Goal: Transaction & Acquisition: Purchase product/service

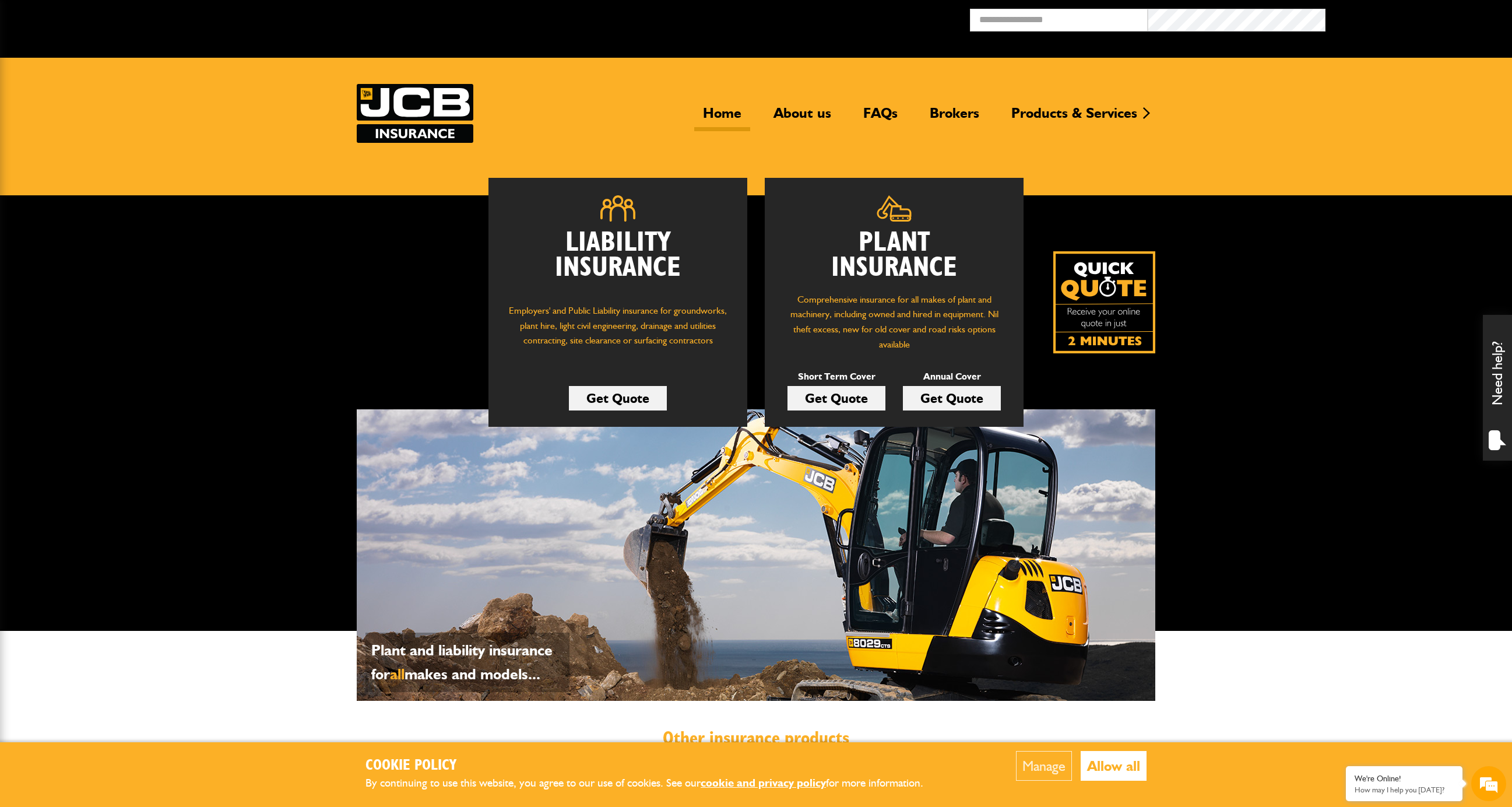
click at [822, 401] on link "Get Quote" at bounding box center [836, 398] width 98 height 24
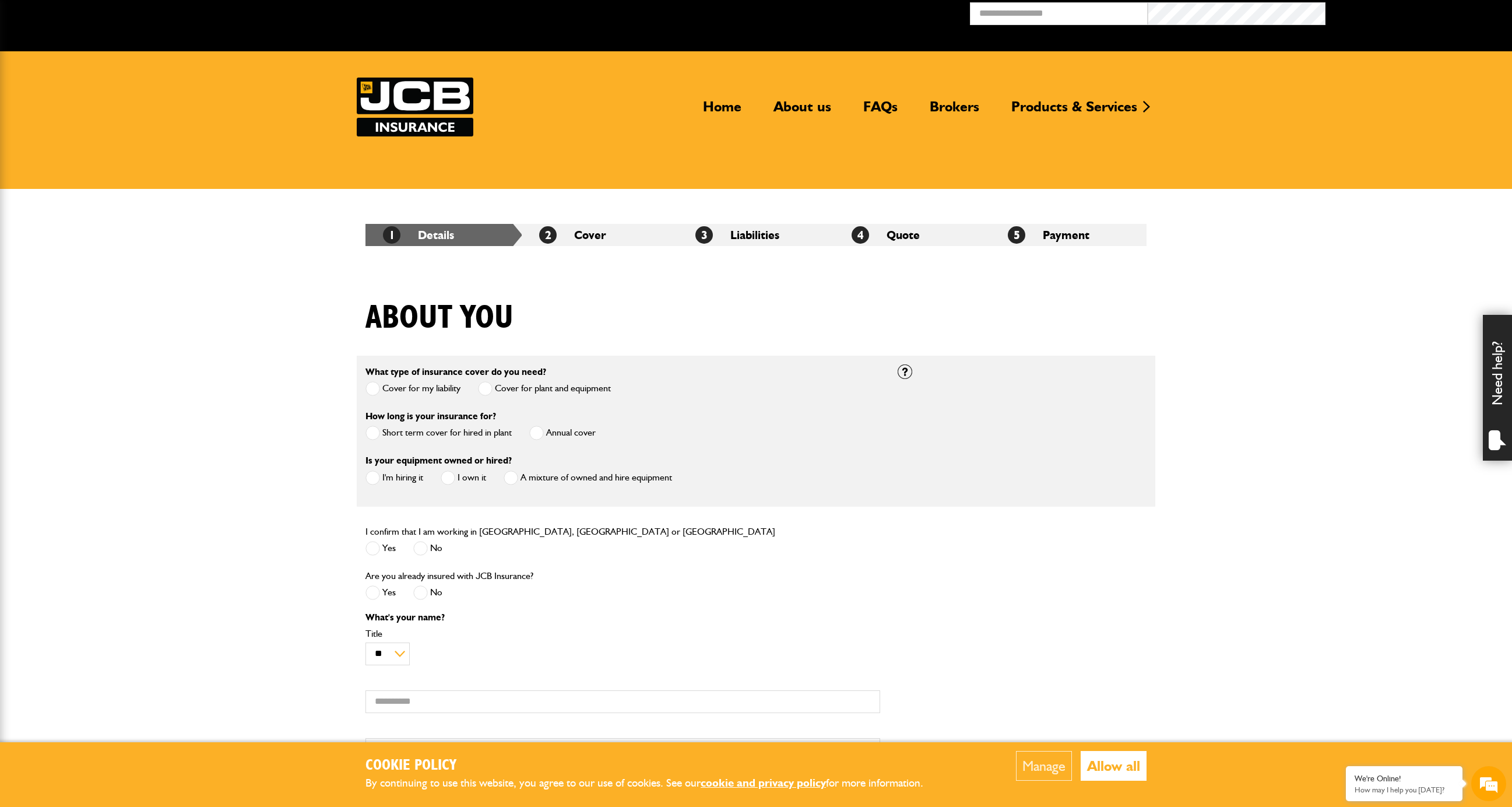
scroll to position [10, 0]
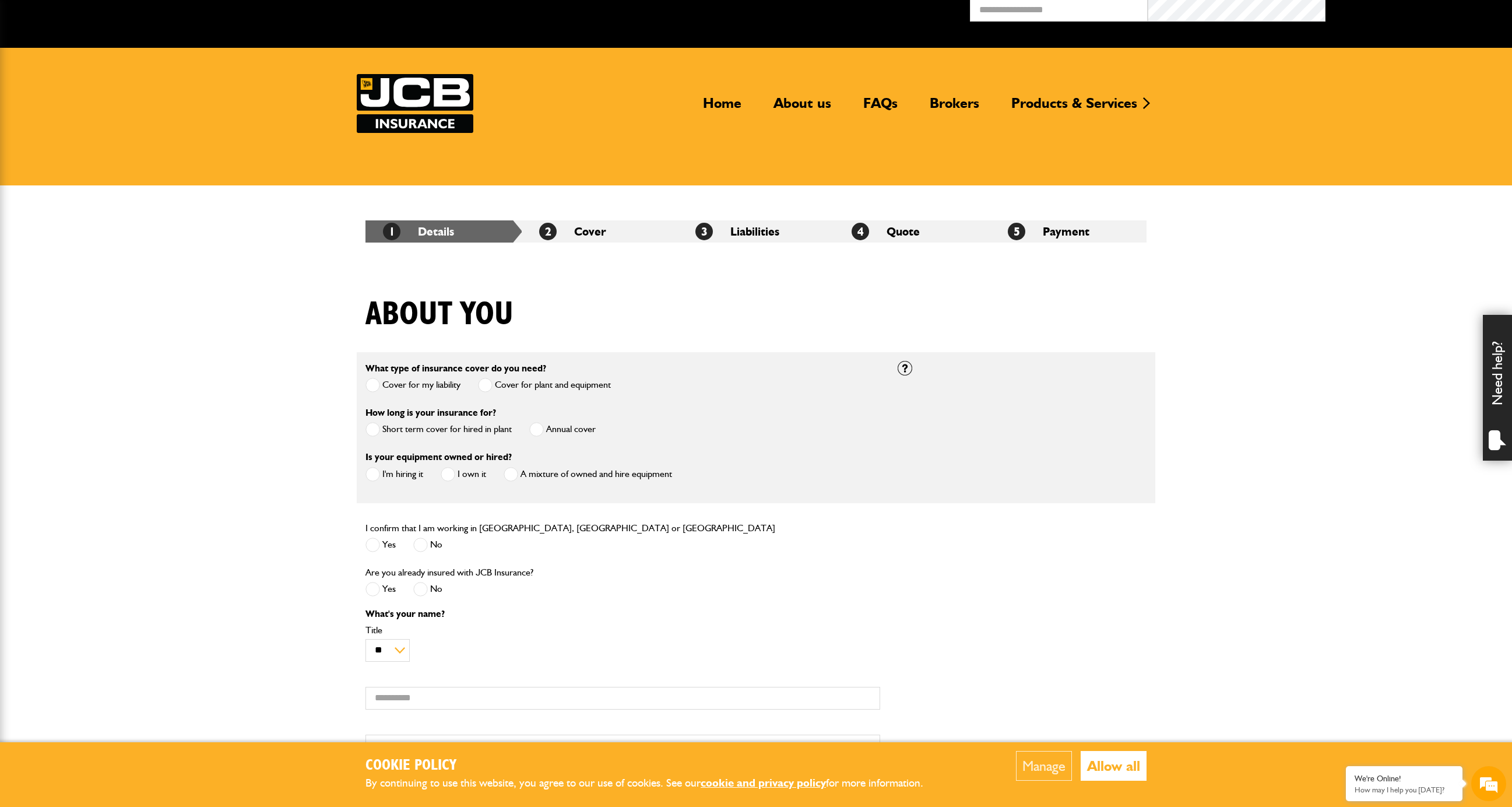
click at [376, 428] on span at bounding box center [372, 429] width 15 height 15
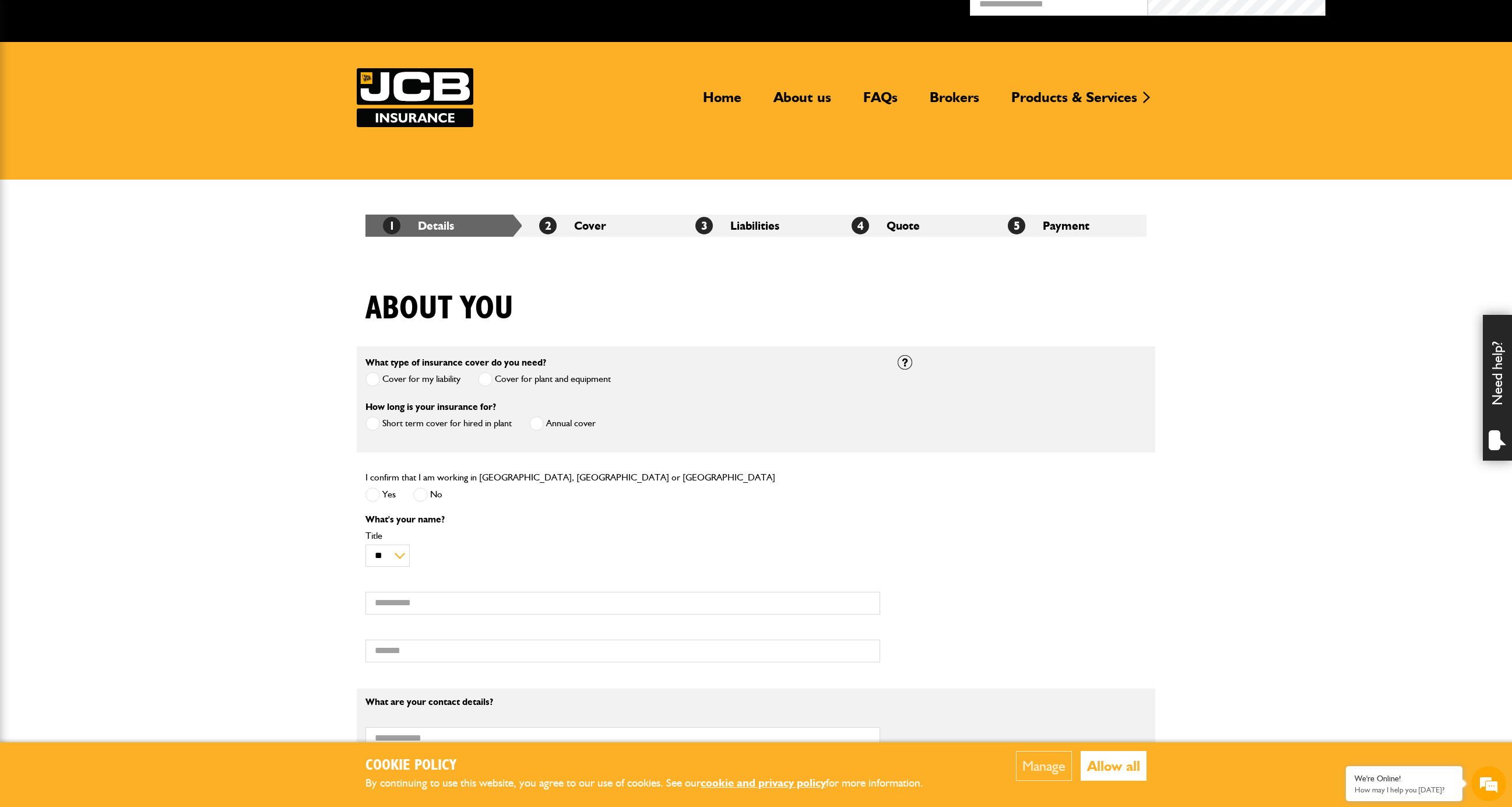
scroll to position [83, 0]
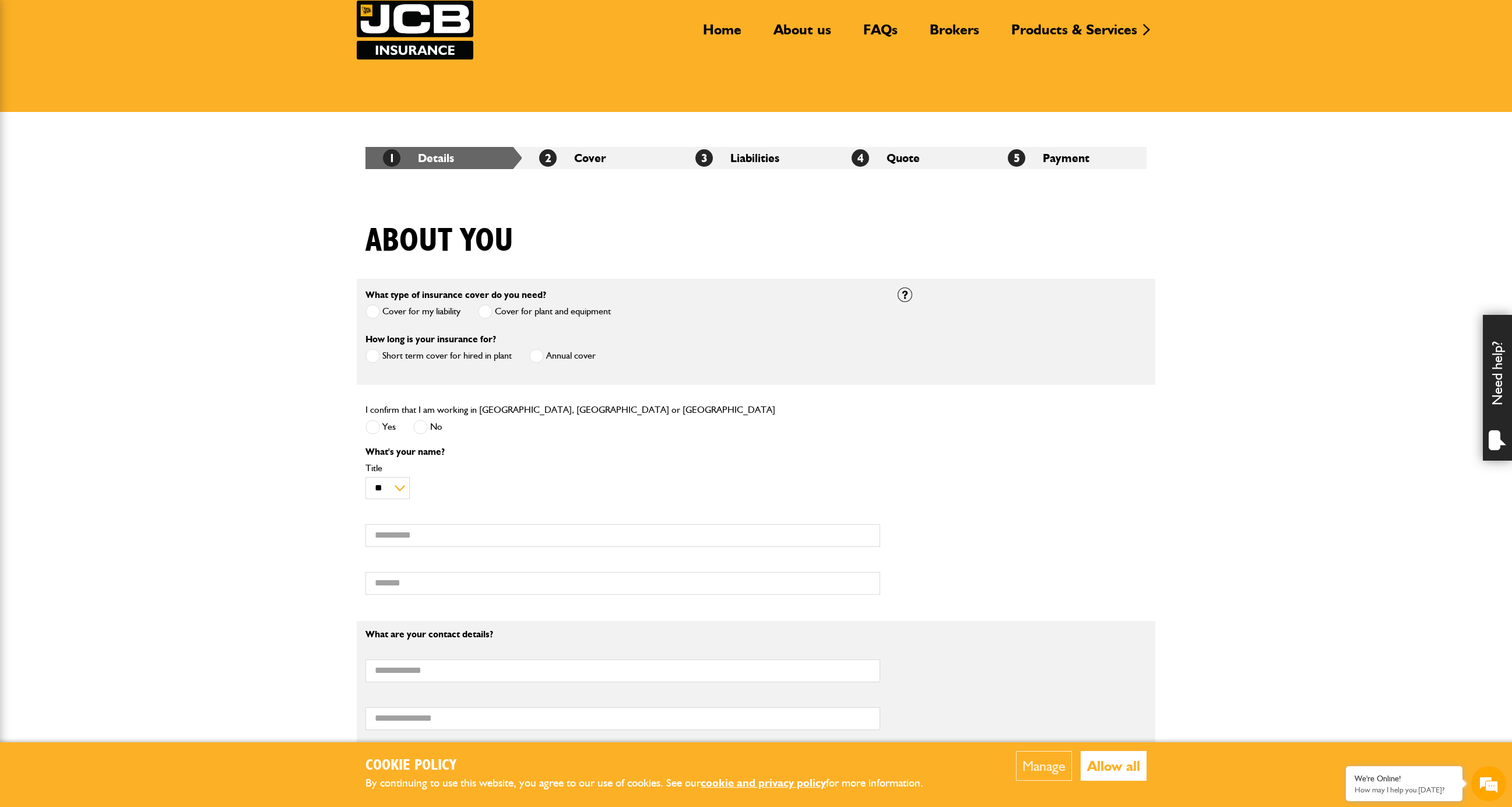
click at [376, 429] on span at bounding box center [372, 427] width 15 height 15
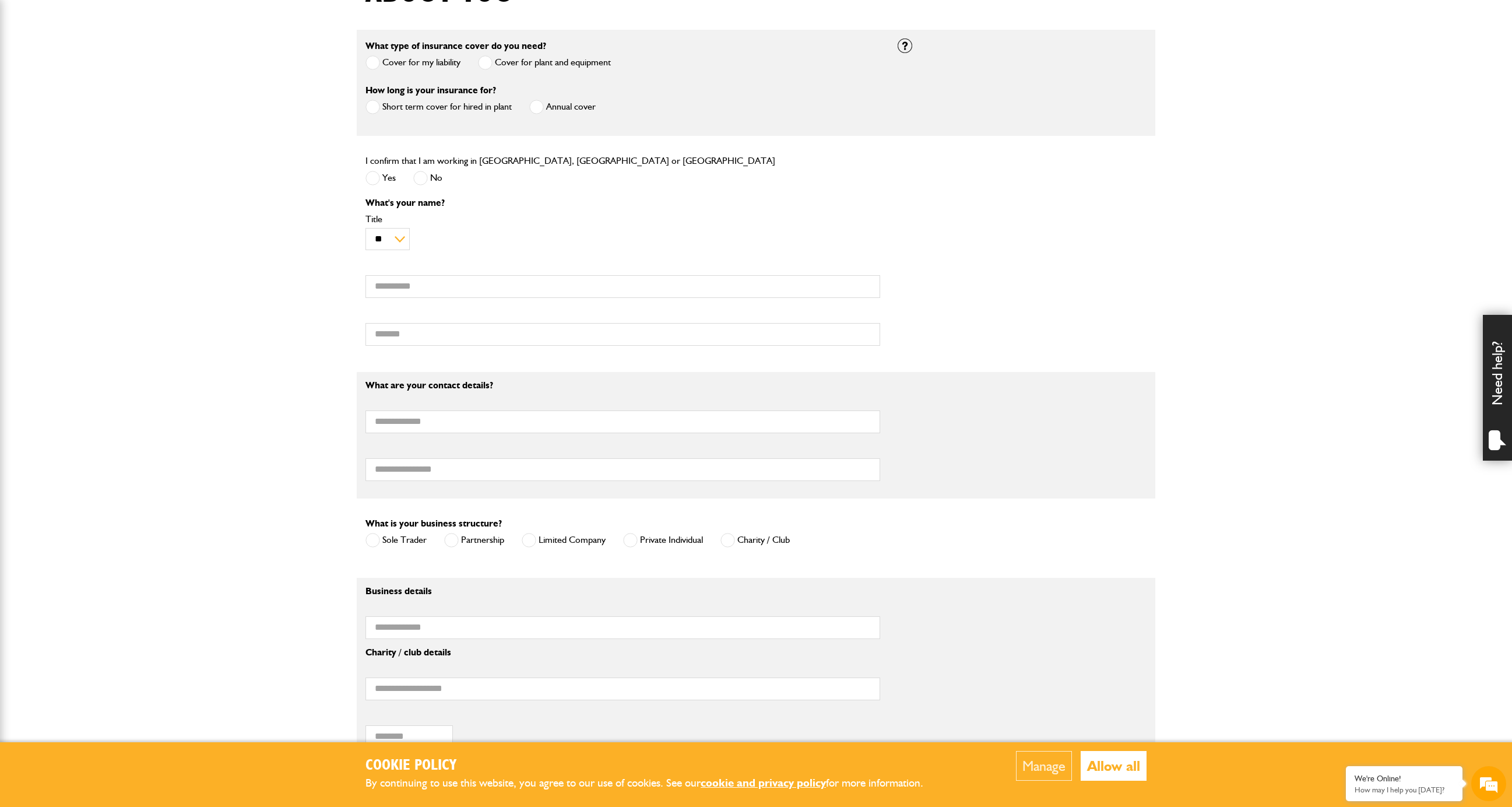
scroll to position [301, 0]
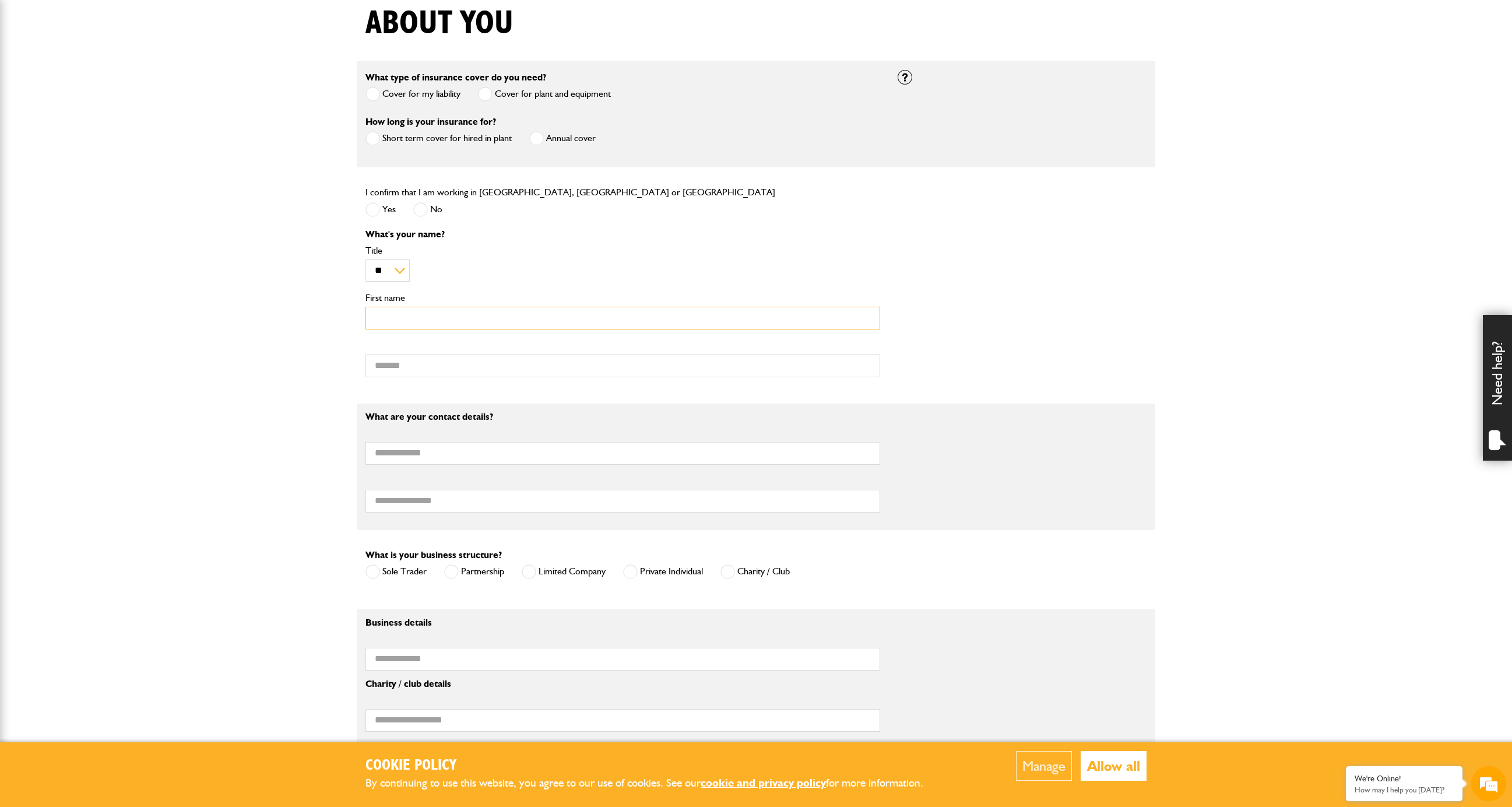
click at [400, 325] on input "First name" at bounding box center [623, 318] width 515 height 23
type input "*****"
type input "**********"
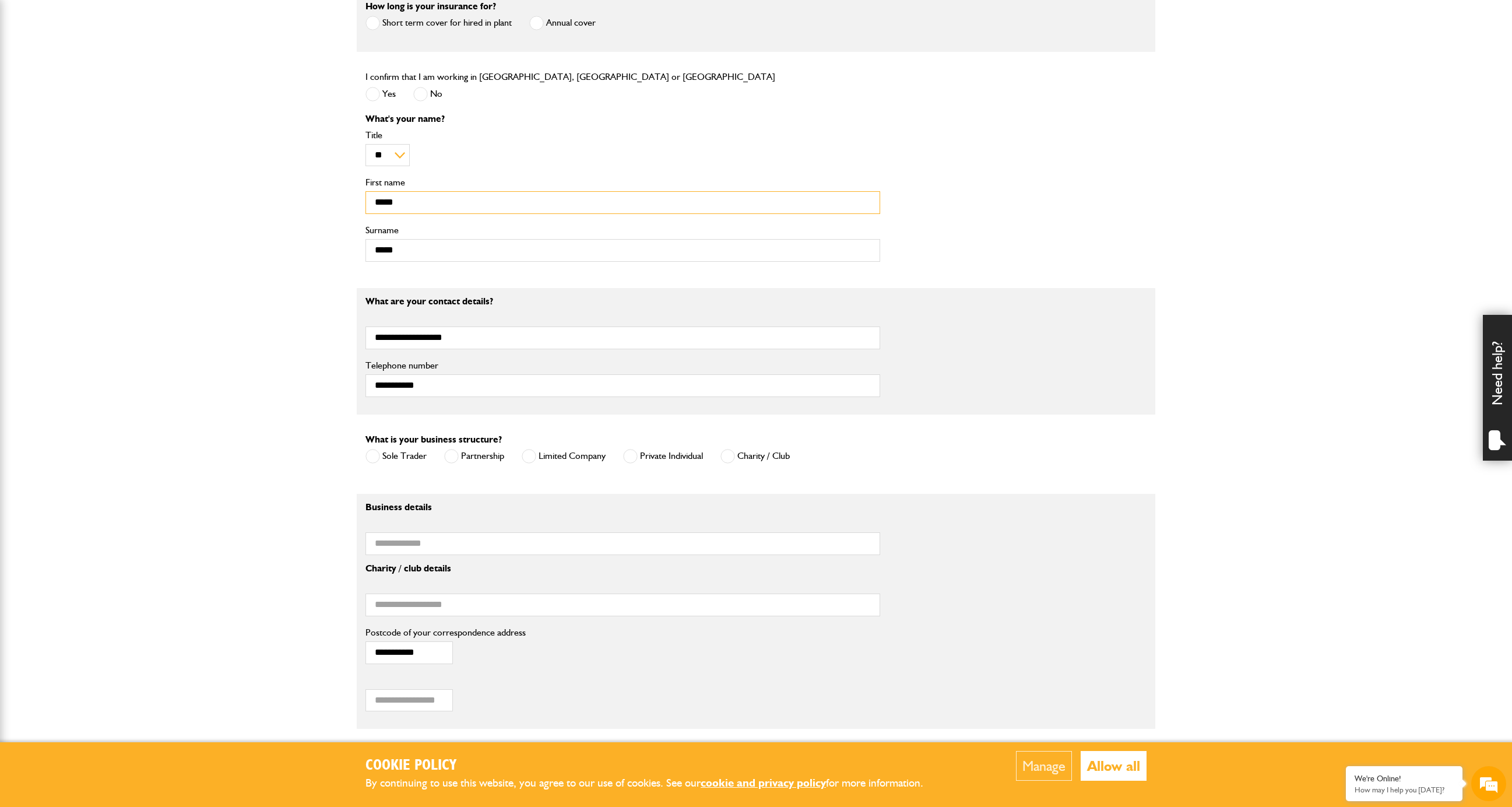
scroll to position [555, 0]
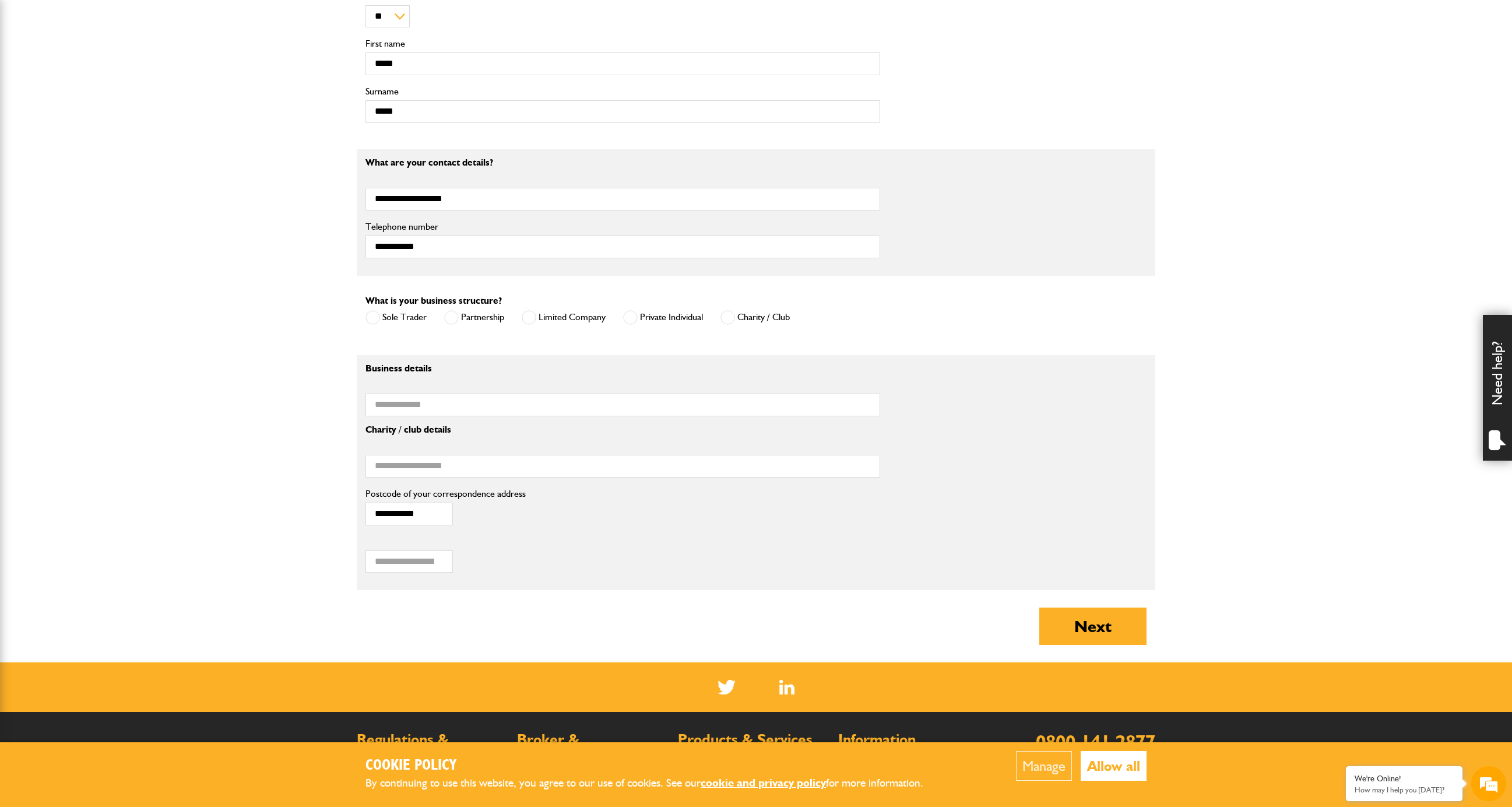
click at [631, 321] on span at bounding box center [631, 317] width 15 height 15
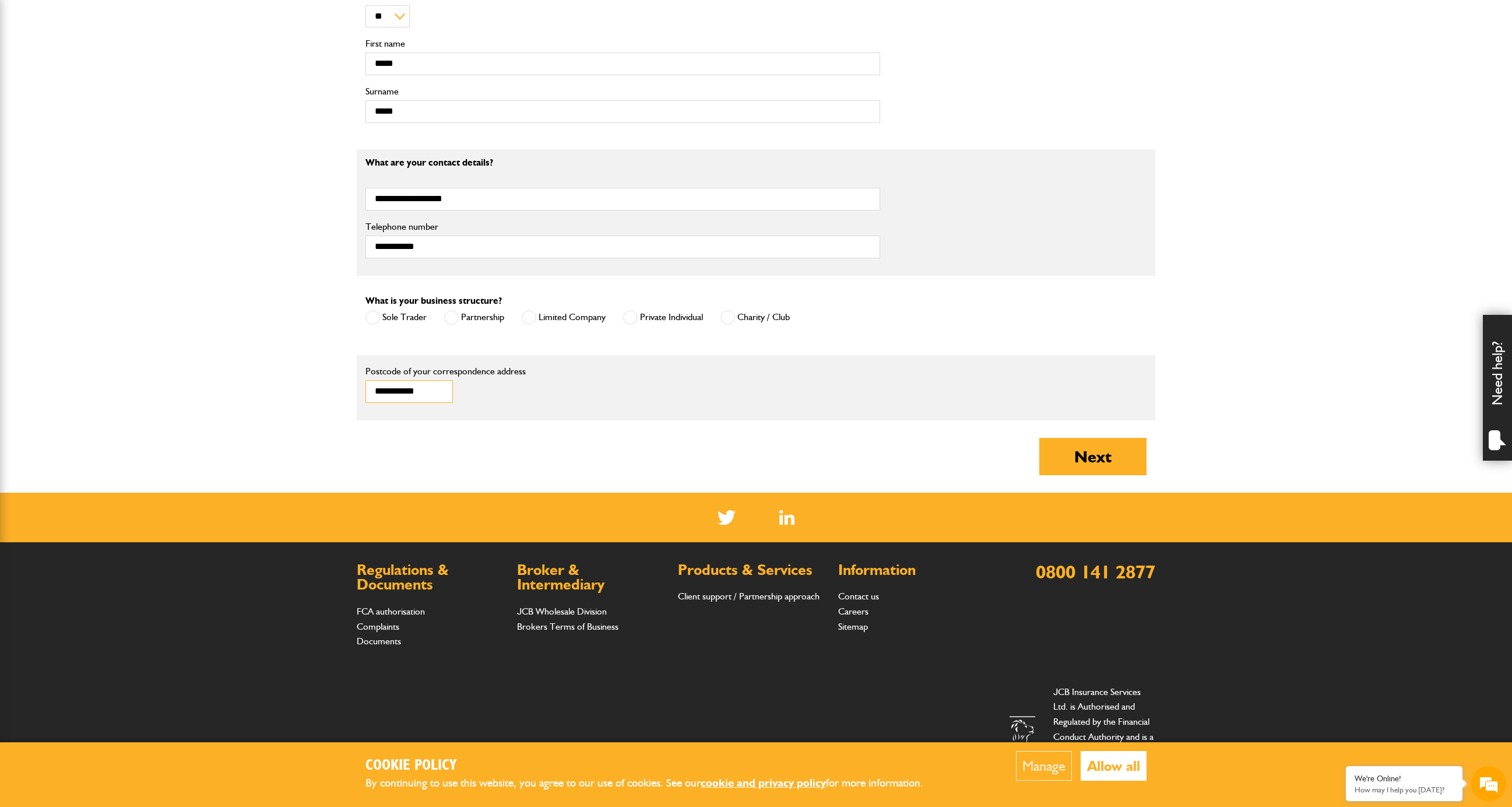
drag, startPoint x: 440, startPoint y: 395, endPoint x: 316, endPoint y: 390, distance: 124.1
click at [316, 390] on body "Cookie Policy By continuing to use this website, you agree to our use of cookie…" at bounding box center [756, 135] width 1512 height 1379
type input "******"
click at [1071, 455] on button "Next" at bounding box center [1092, 456] width 107 height 38
type input "*****"
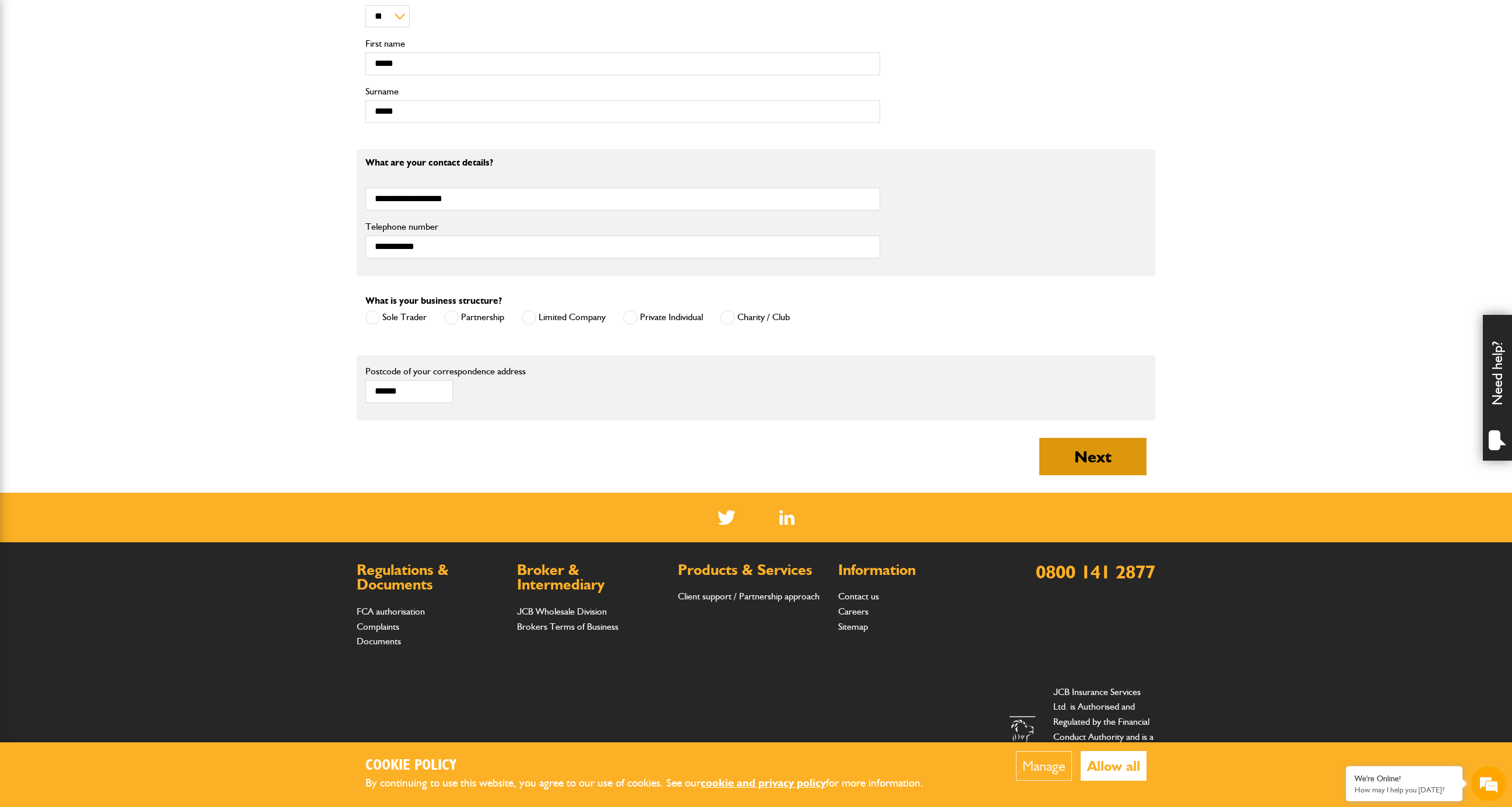
type input "**********"
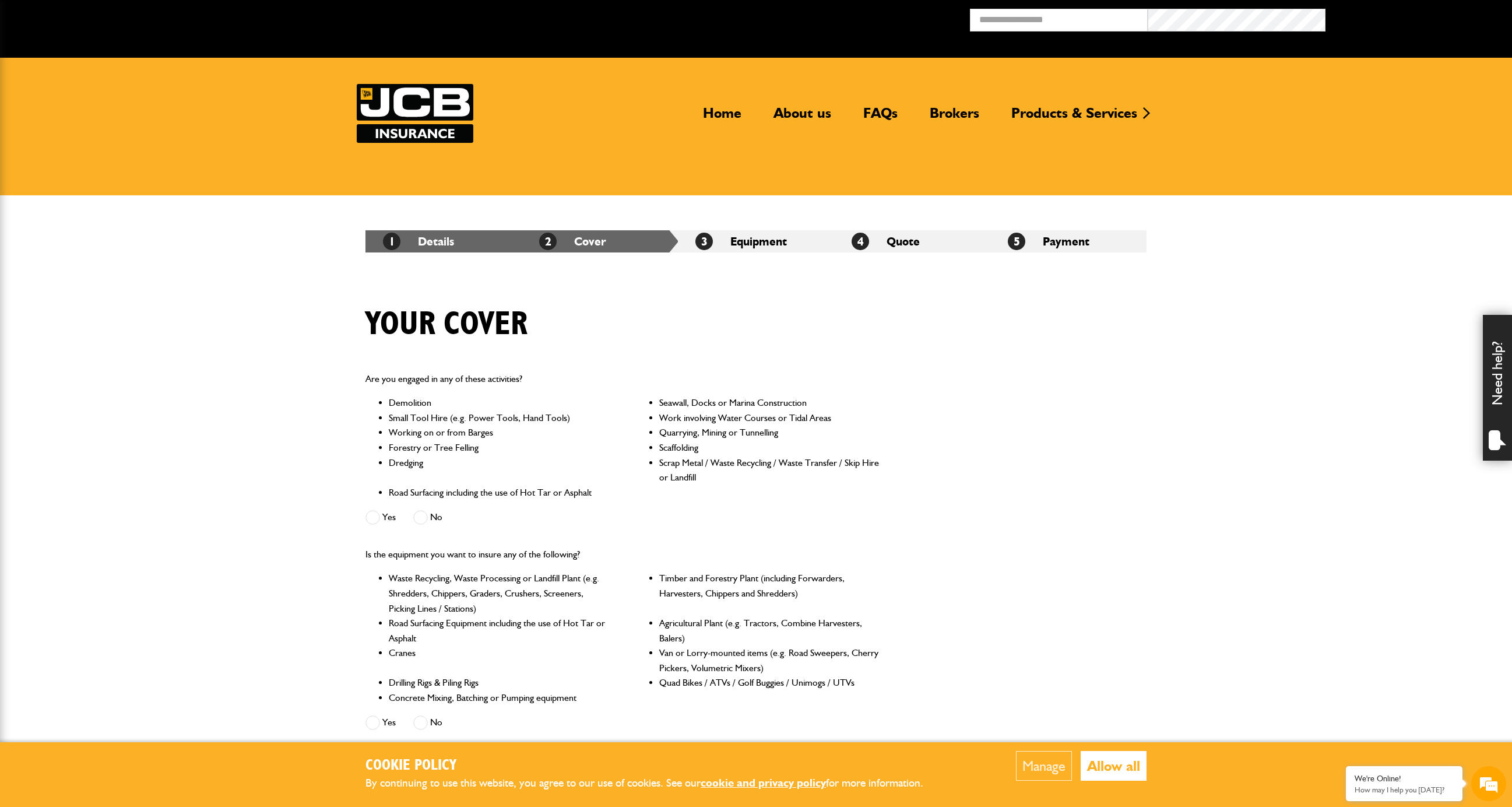
click at [417, 516] on span at bounding box center [420, 517] width 15 height 15
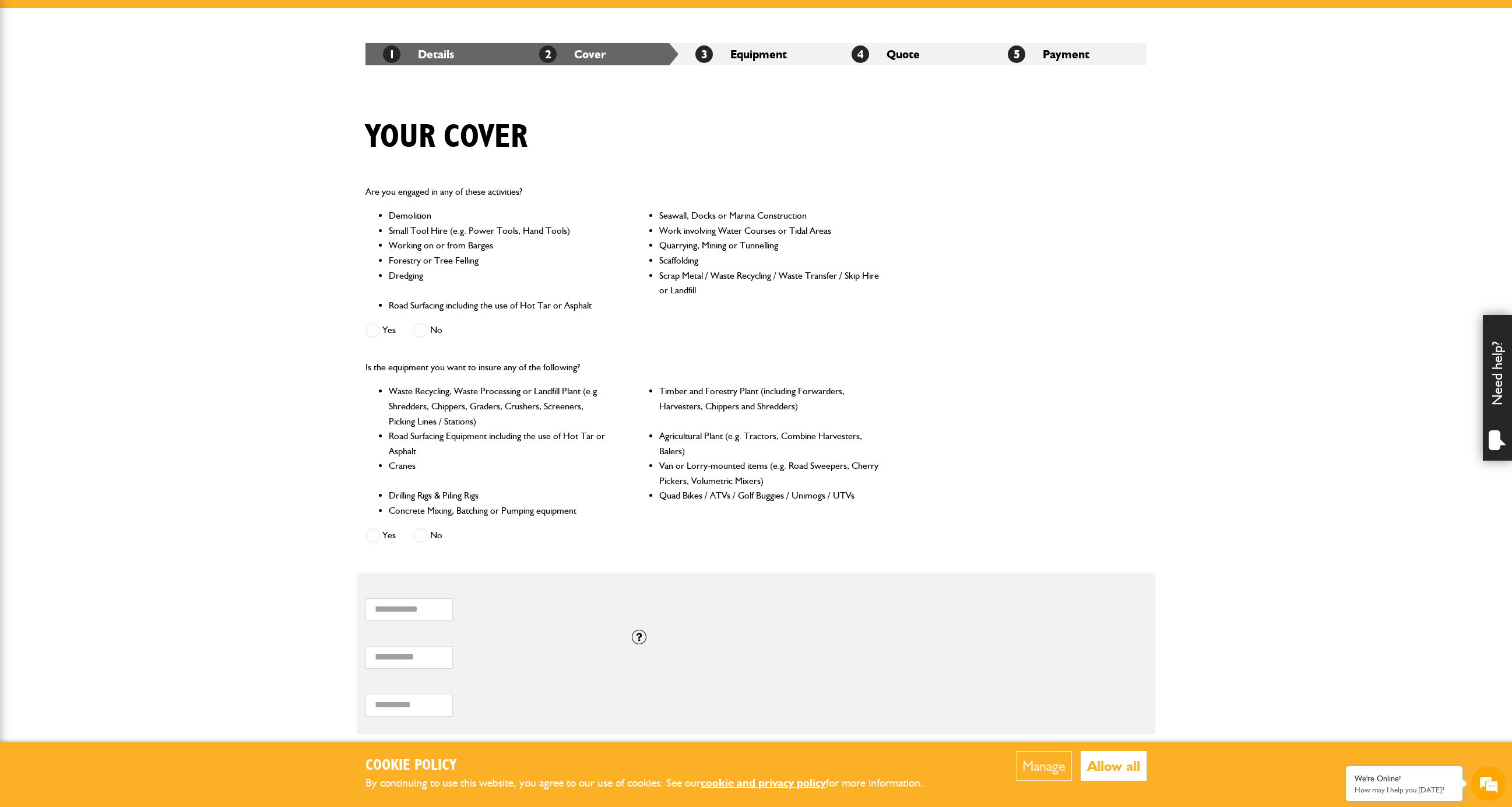
scroll to position [202, 0]
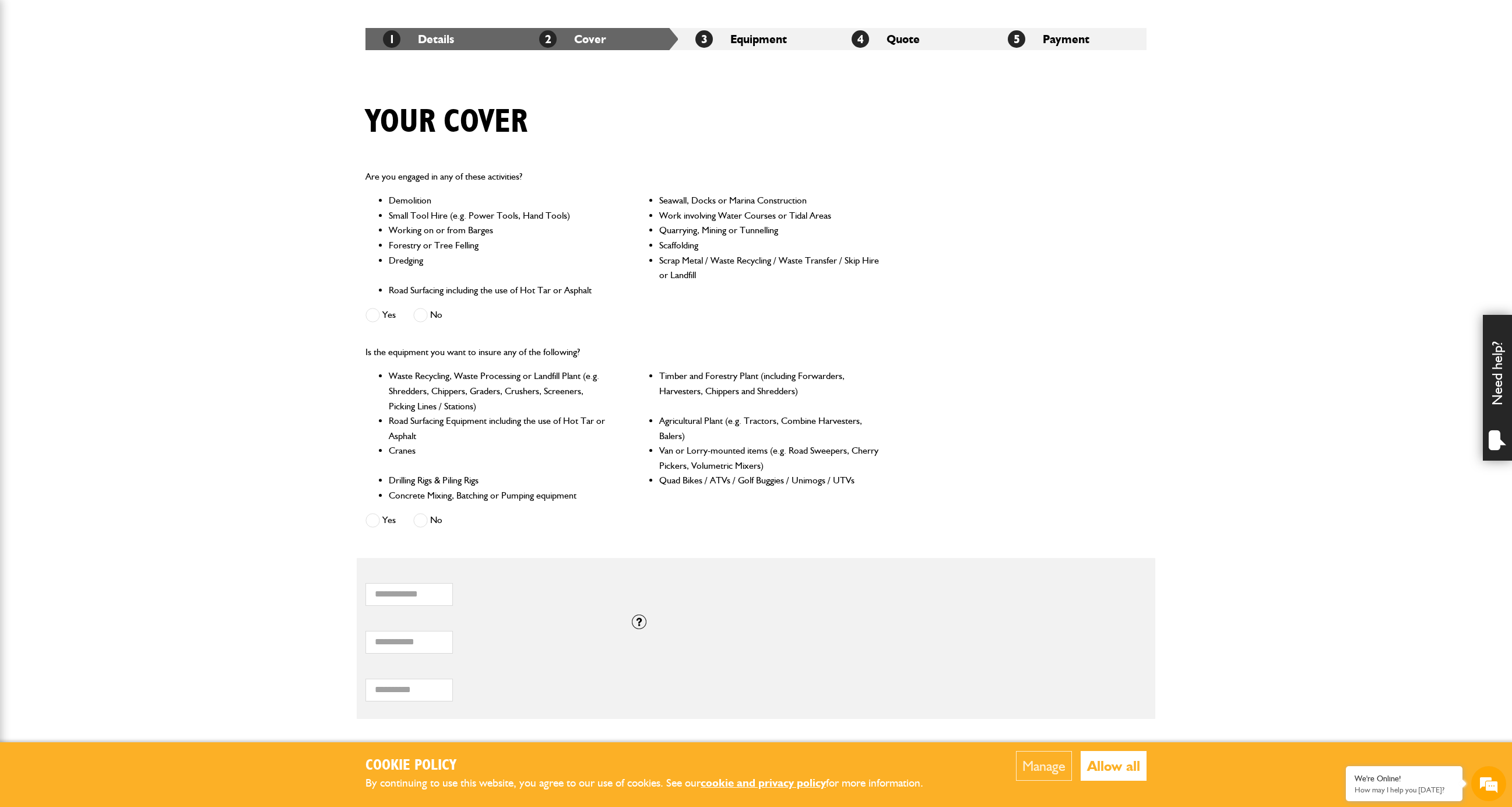
click at [428, 519] on span at bounding box center [420, 520] width 15 height 15
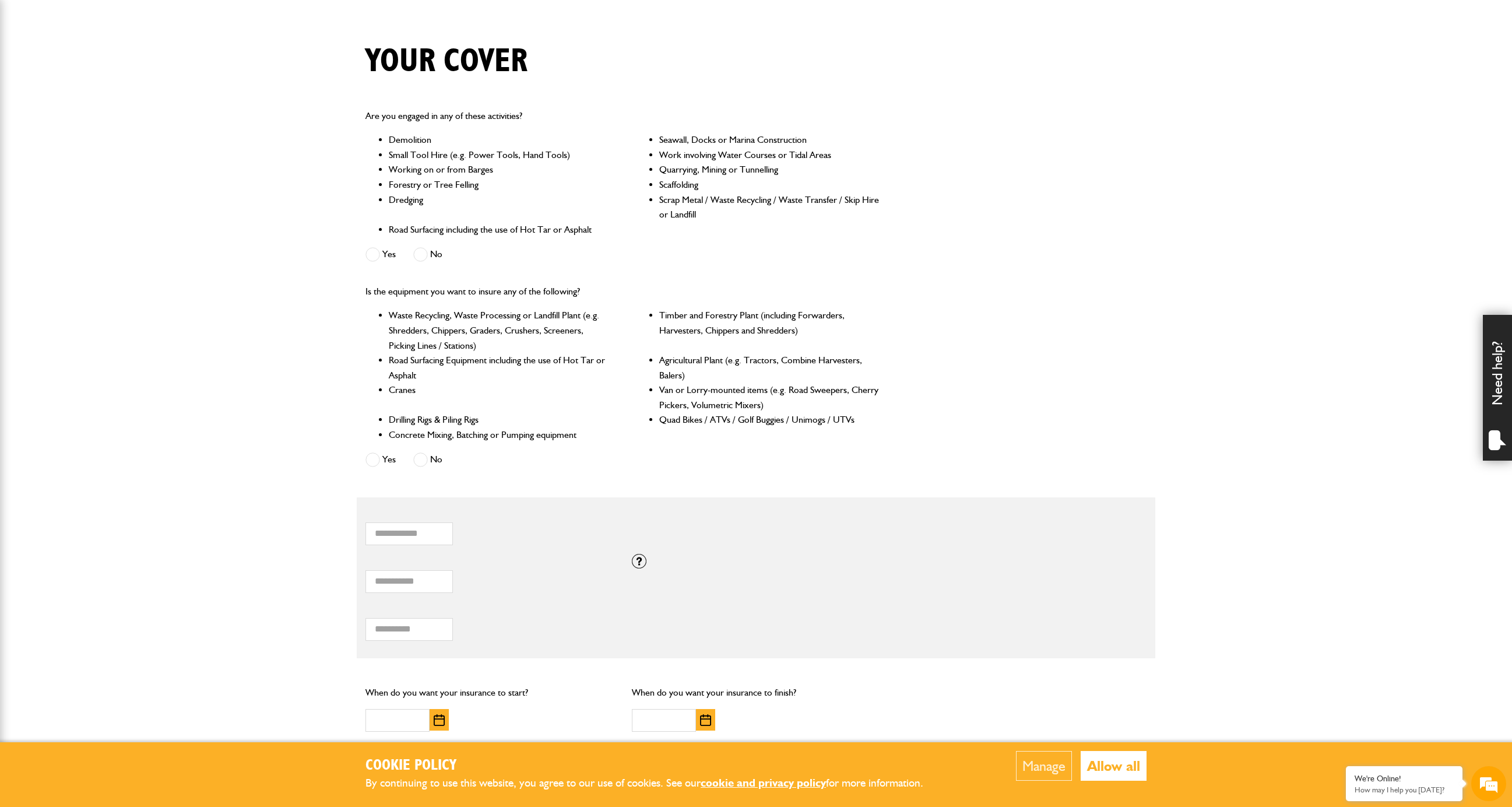
scroll to position [490, 0]
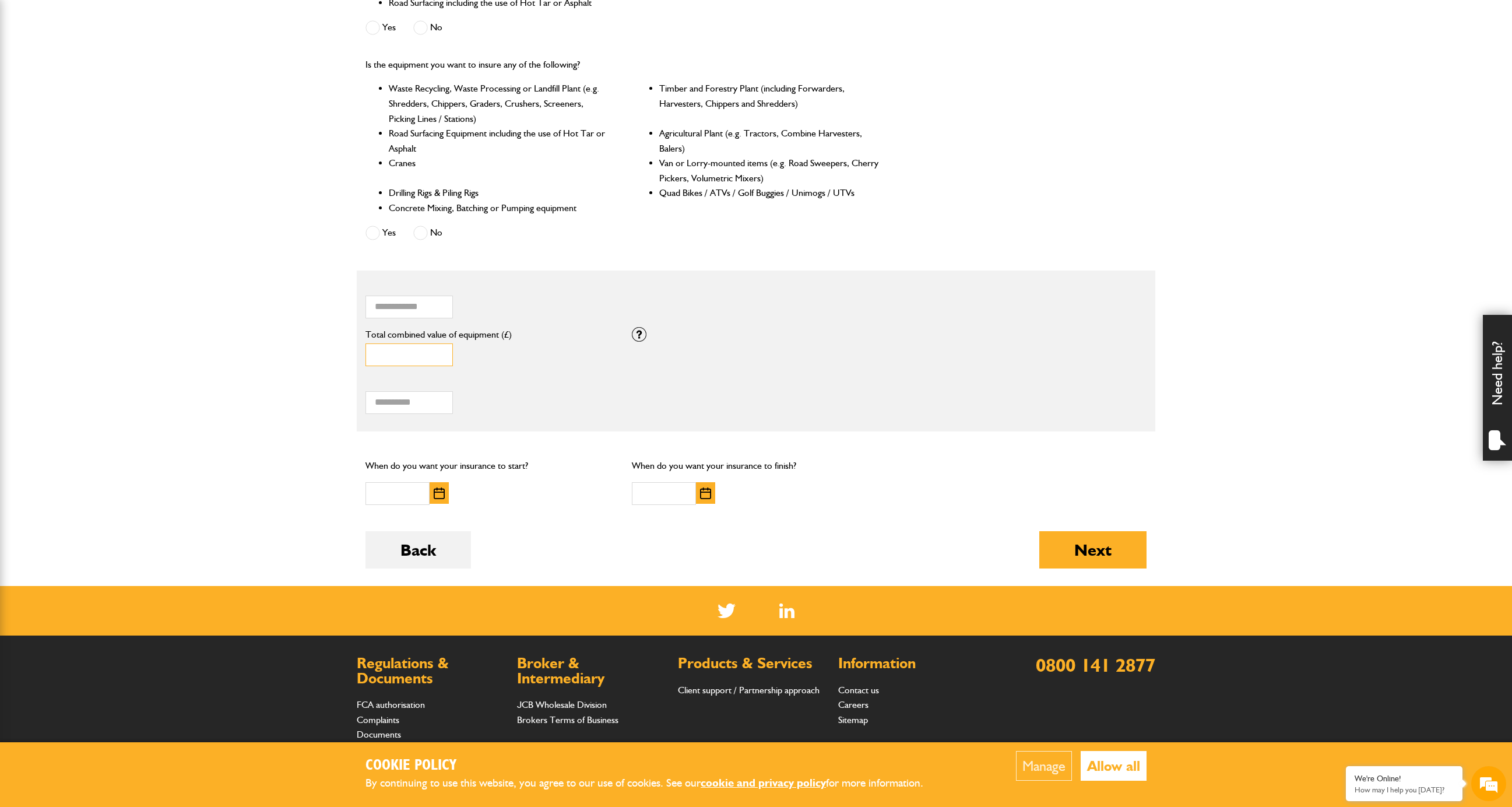
click at [394, 357] on input "*" at bounding box center [409, 354] width 88 height 23
drag, startPoint x: 392, startPoint y: 351, endPoint x: 330, endPoint y: 354, distance: 62.1
click at [330, 354] on body "Cookie Policy By continuing to use this website, you agree to our use of cookie…" at bounding box center [756, 213] width 1512 height 1407
type input "*****"
click at [421, 403] on input "Total hiring fees" at bounding box center [409, 402] width 88 height 23
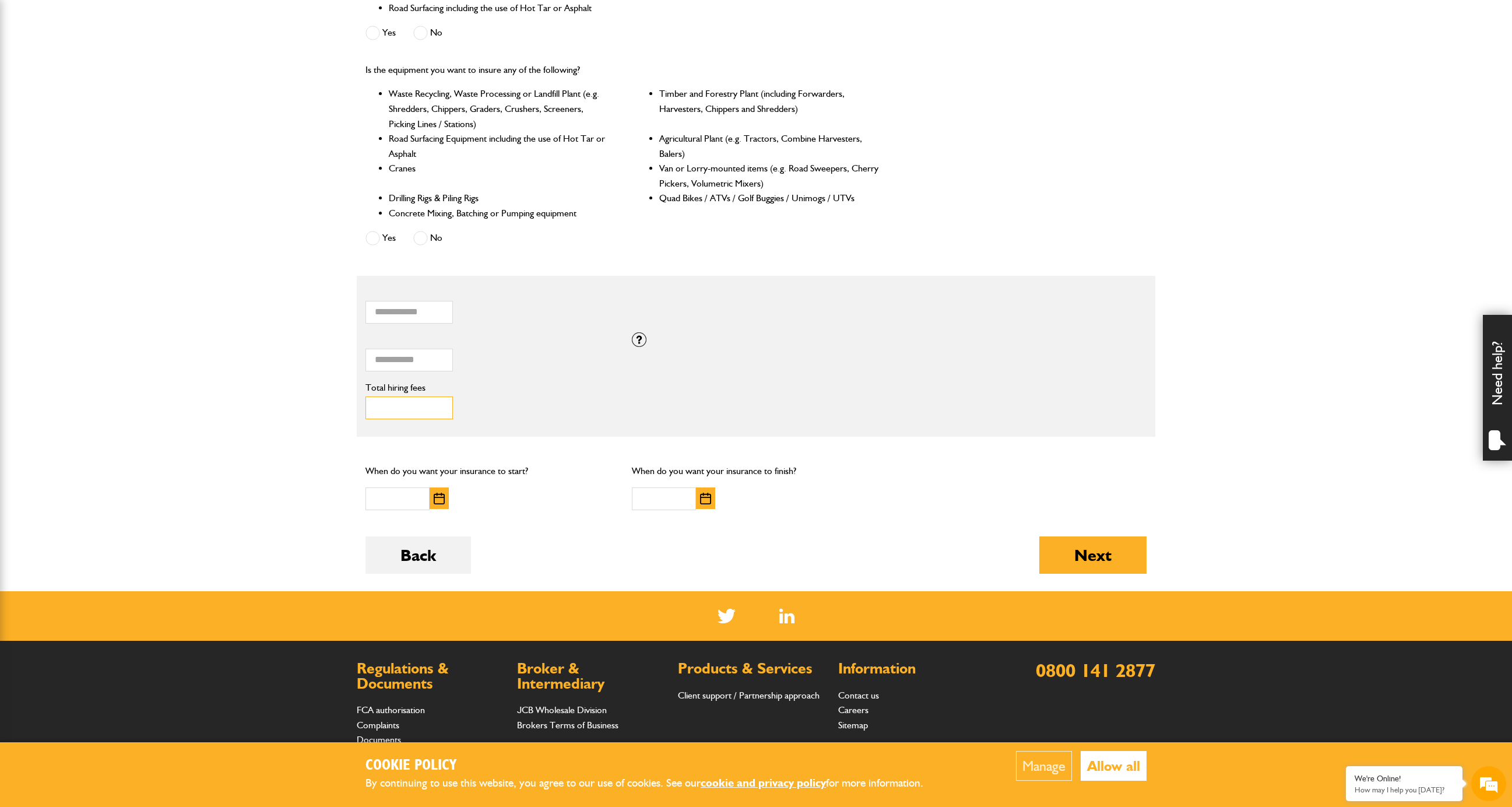
scroll to position [474, 0]
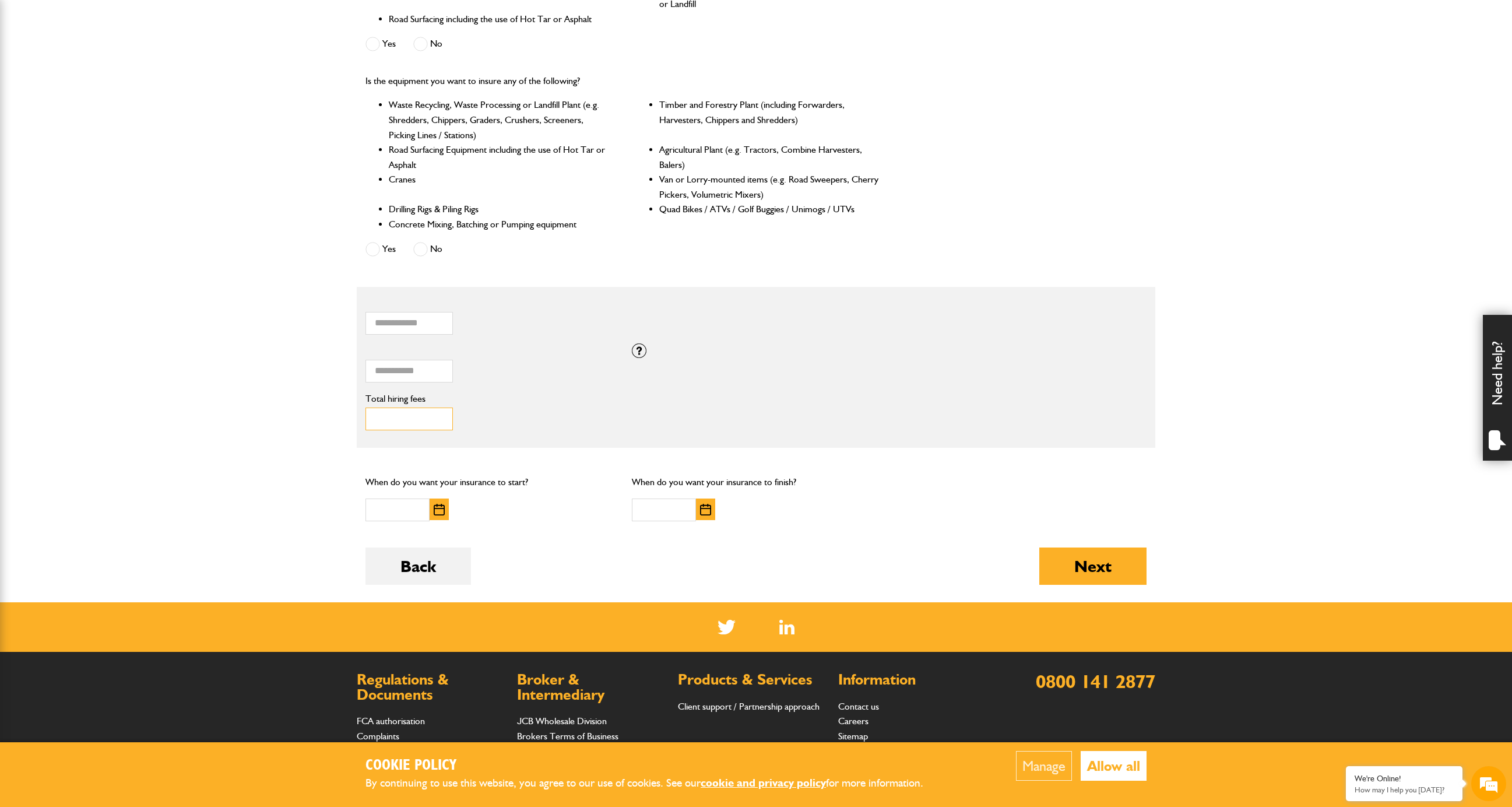
type input "***"
click at [440, 512] on img "button" at bounding box center [439, 510] width 11 height 12
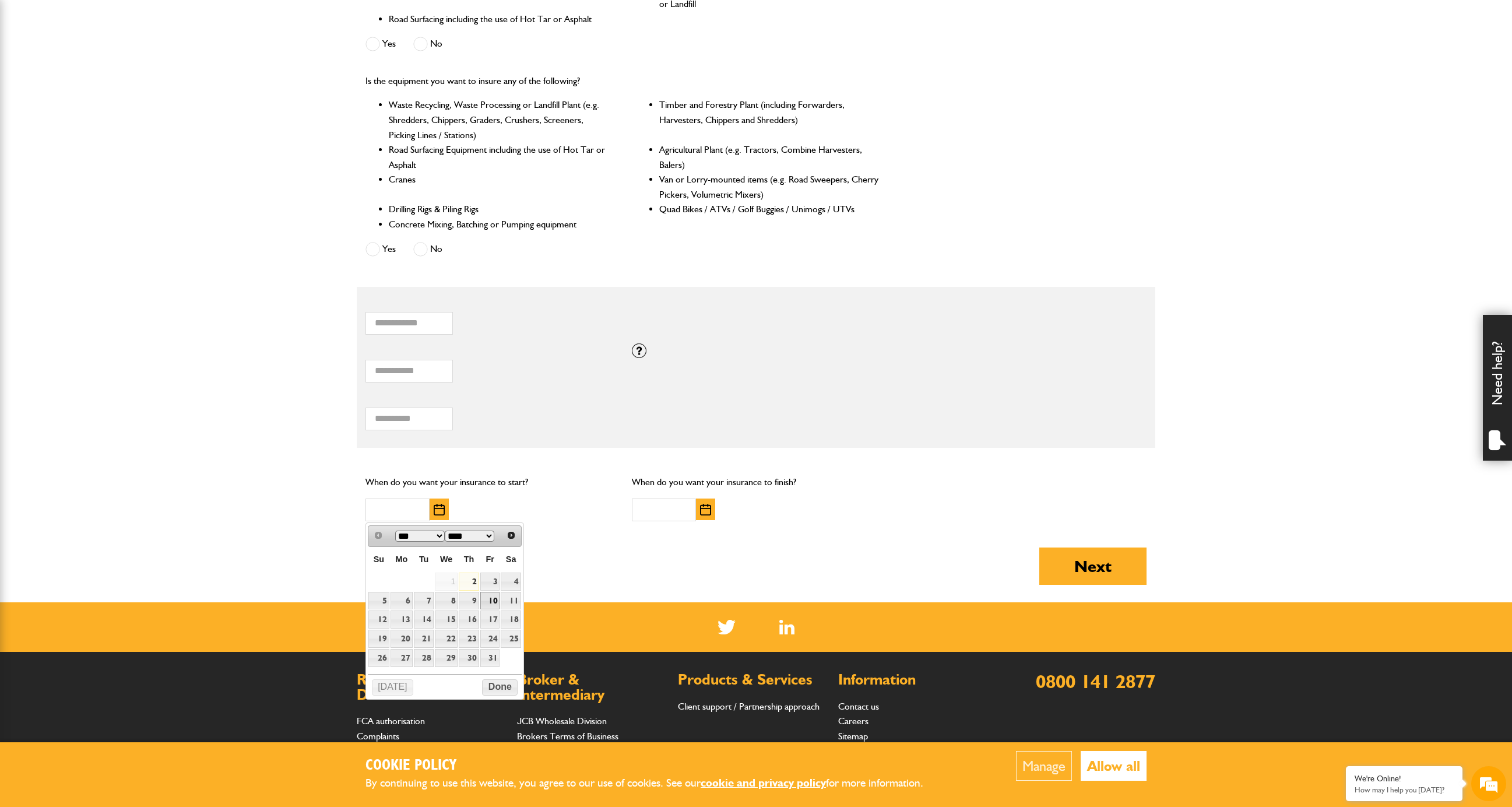
click at [492, 600] on link "10" at bounding box center [490, 600] width 20 height 18
type input "**********"
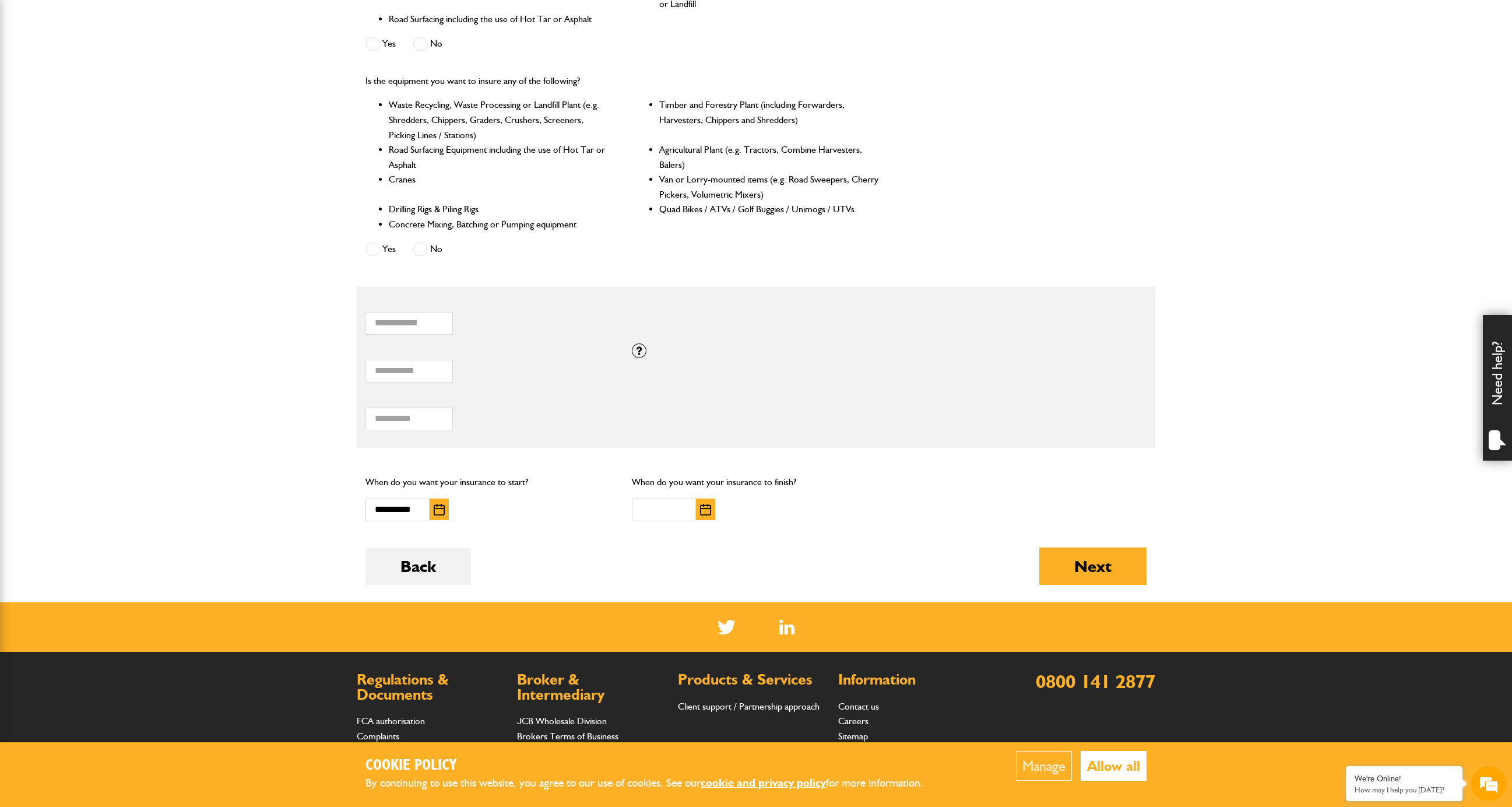
click at [707, 510] on img "button" at bounding box center [705, 510] width 11 height 12
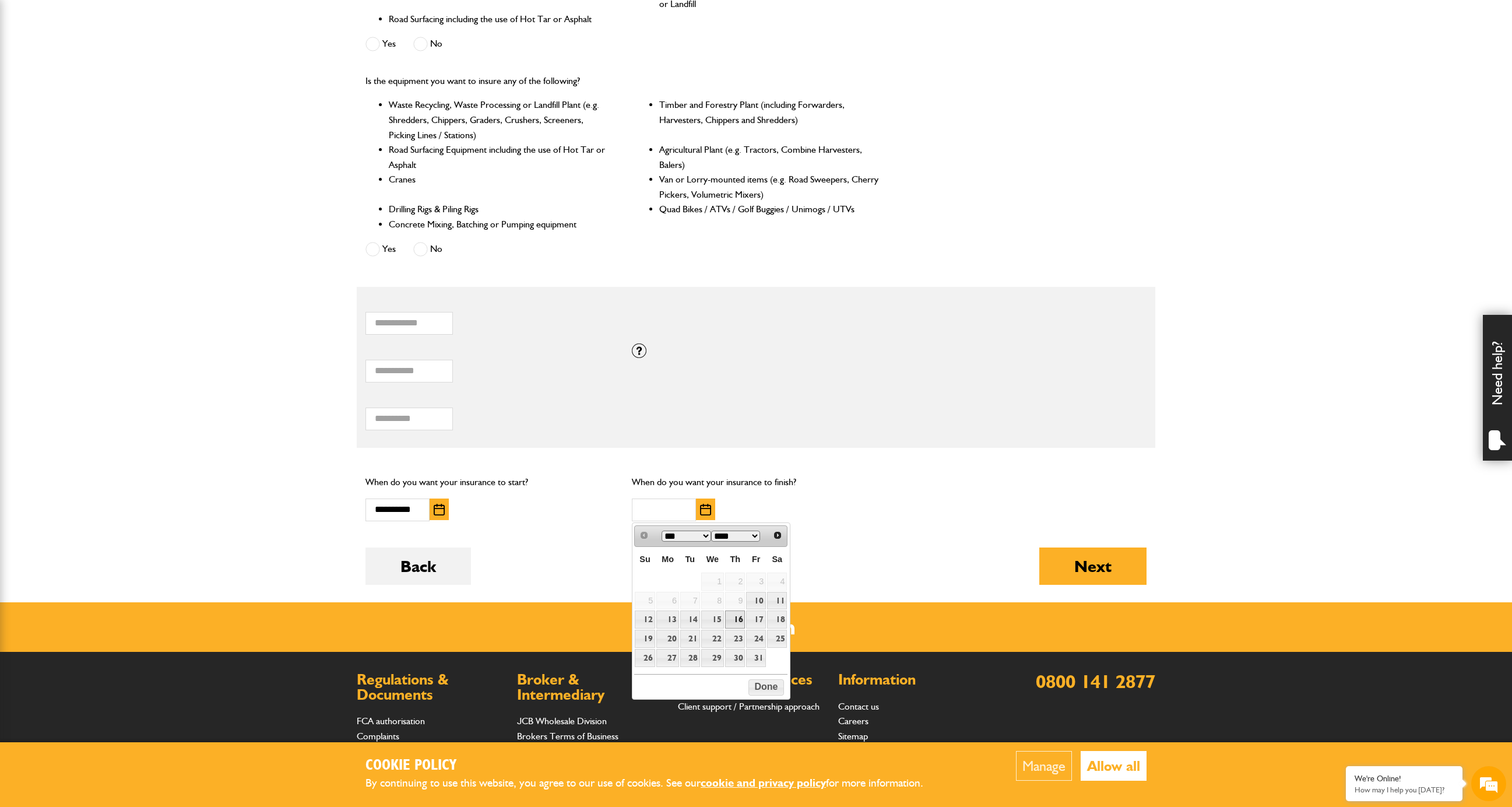
click at [742, 619] on link "16" at bounding box center [735, 619] width 20 height 18
type input "**********"
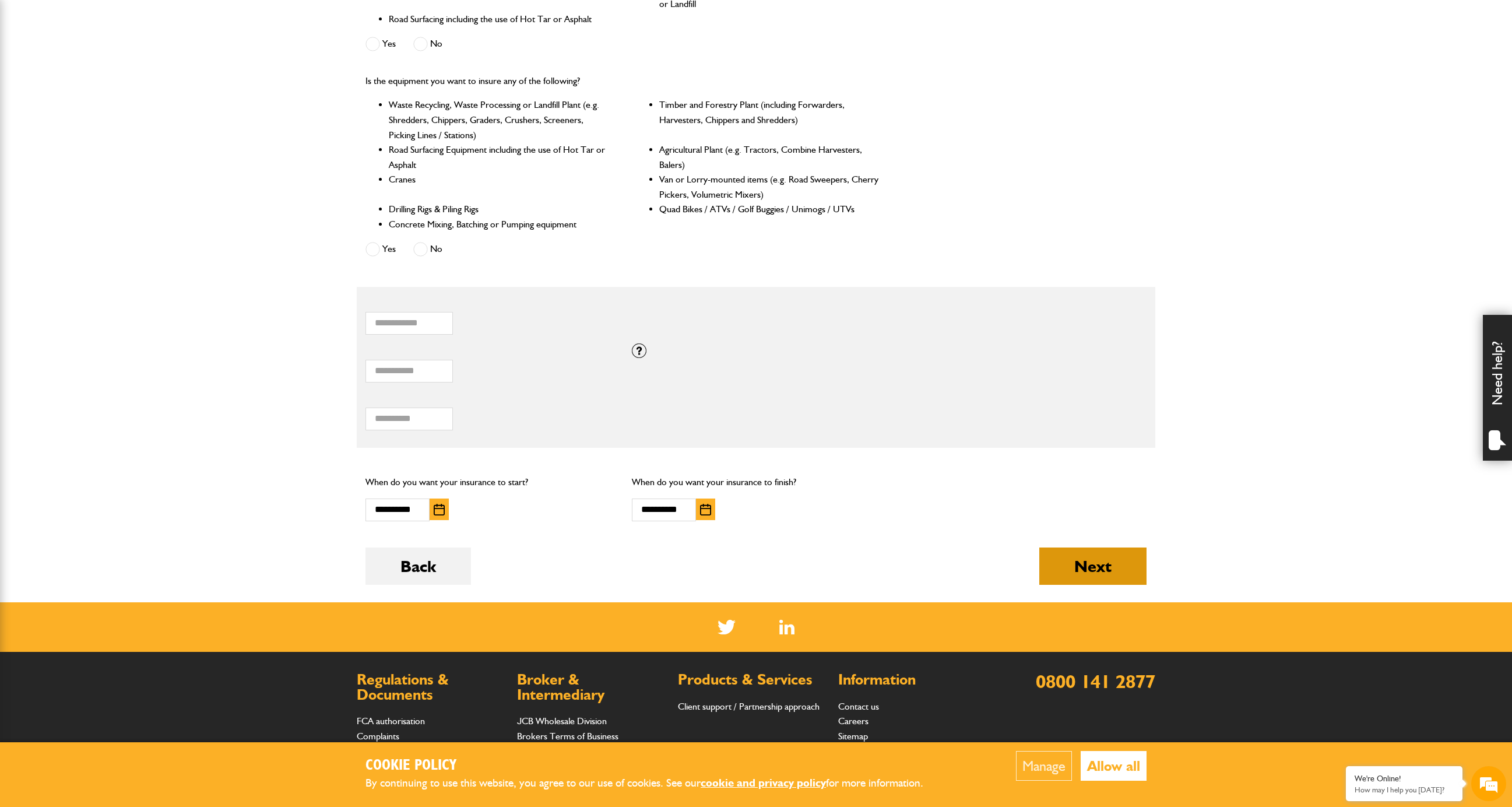
click at [1083, 567] on button "Next" at bounding box center [1092, 566] width 107 height 38
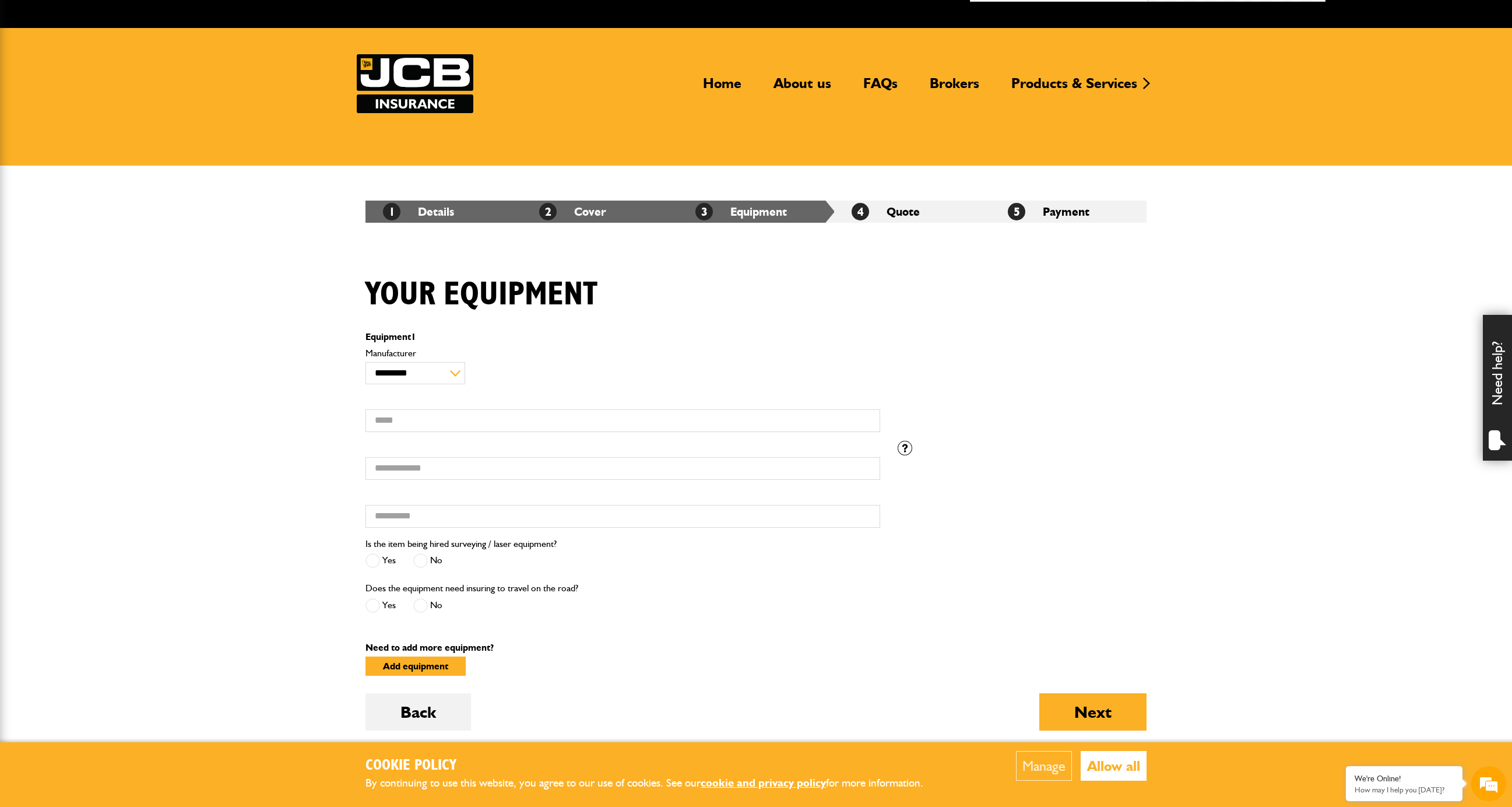
scroll to position [133, 0]
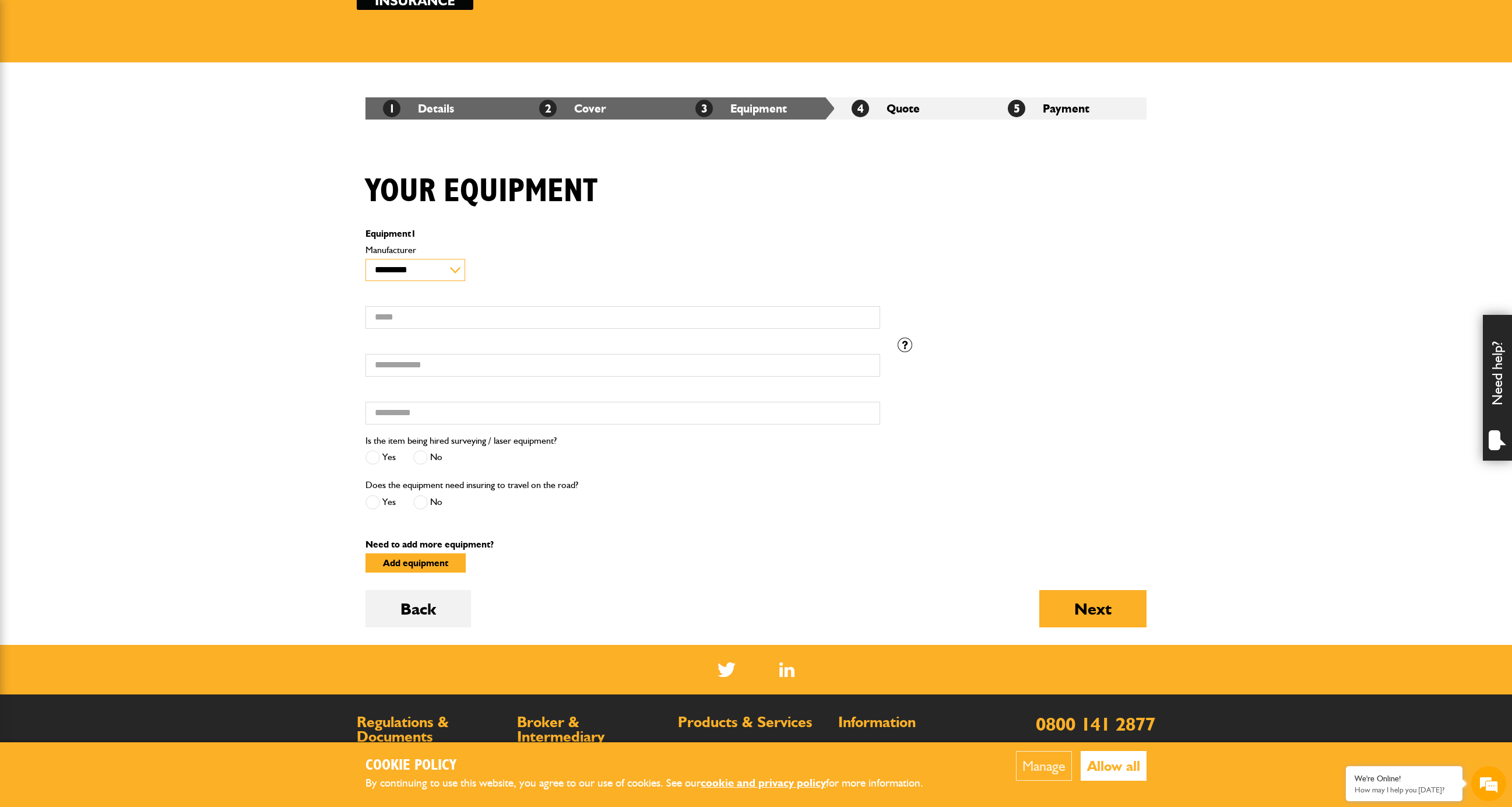
click at [457, 264] on select "**********" at bounding box center [415, 270] width 100 height 23
click at [899, 343] on div at bounding box center [905, 345] width 15 height 15
click at [1083, 616] on button "Next" at bounding box center [1092, 609] width 107 height 38
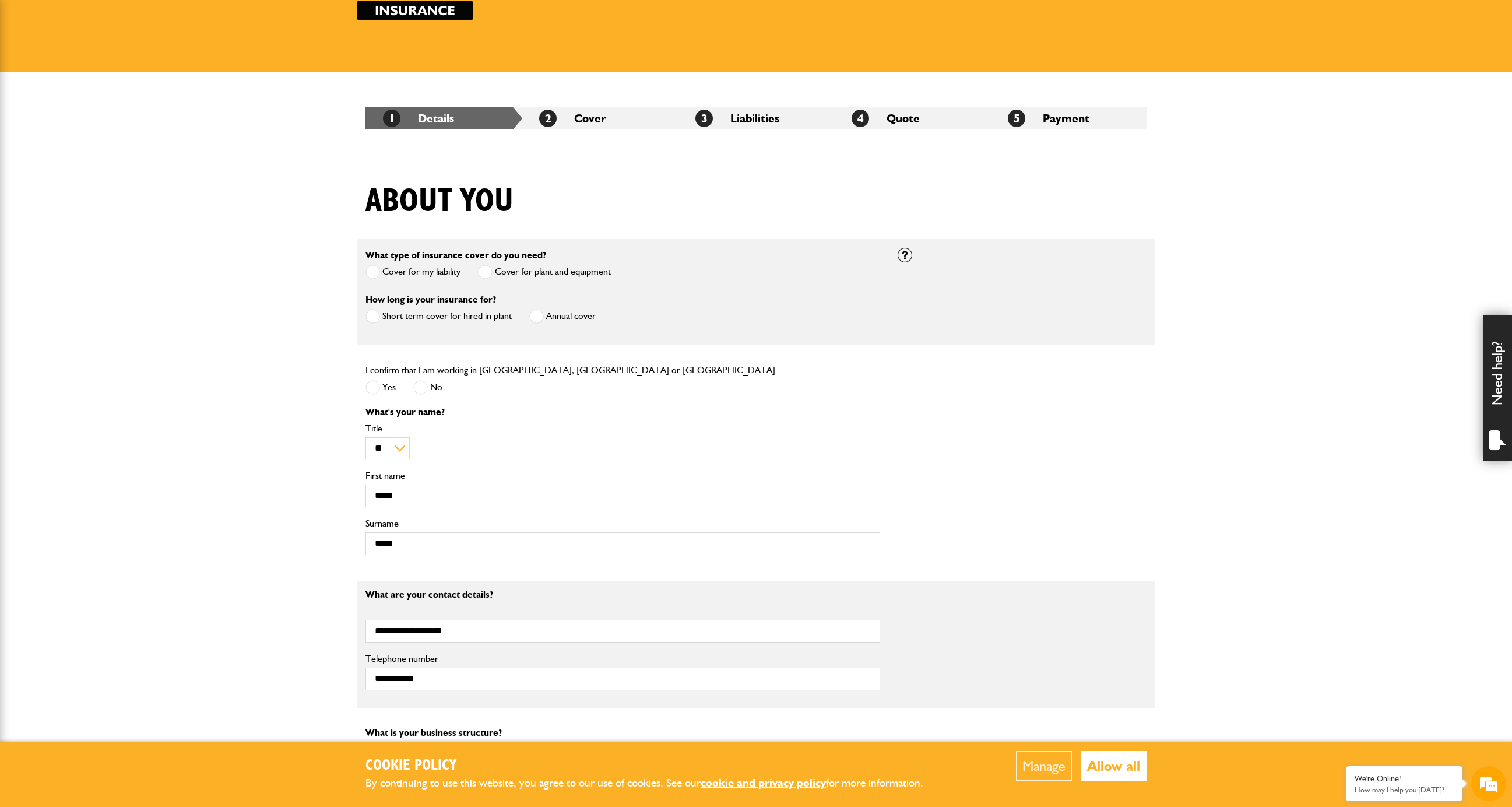
scroll to position [125, 0]
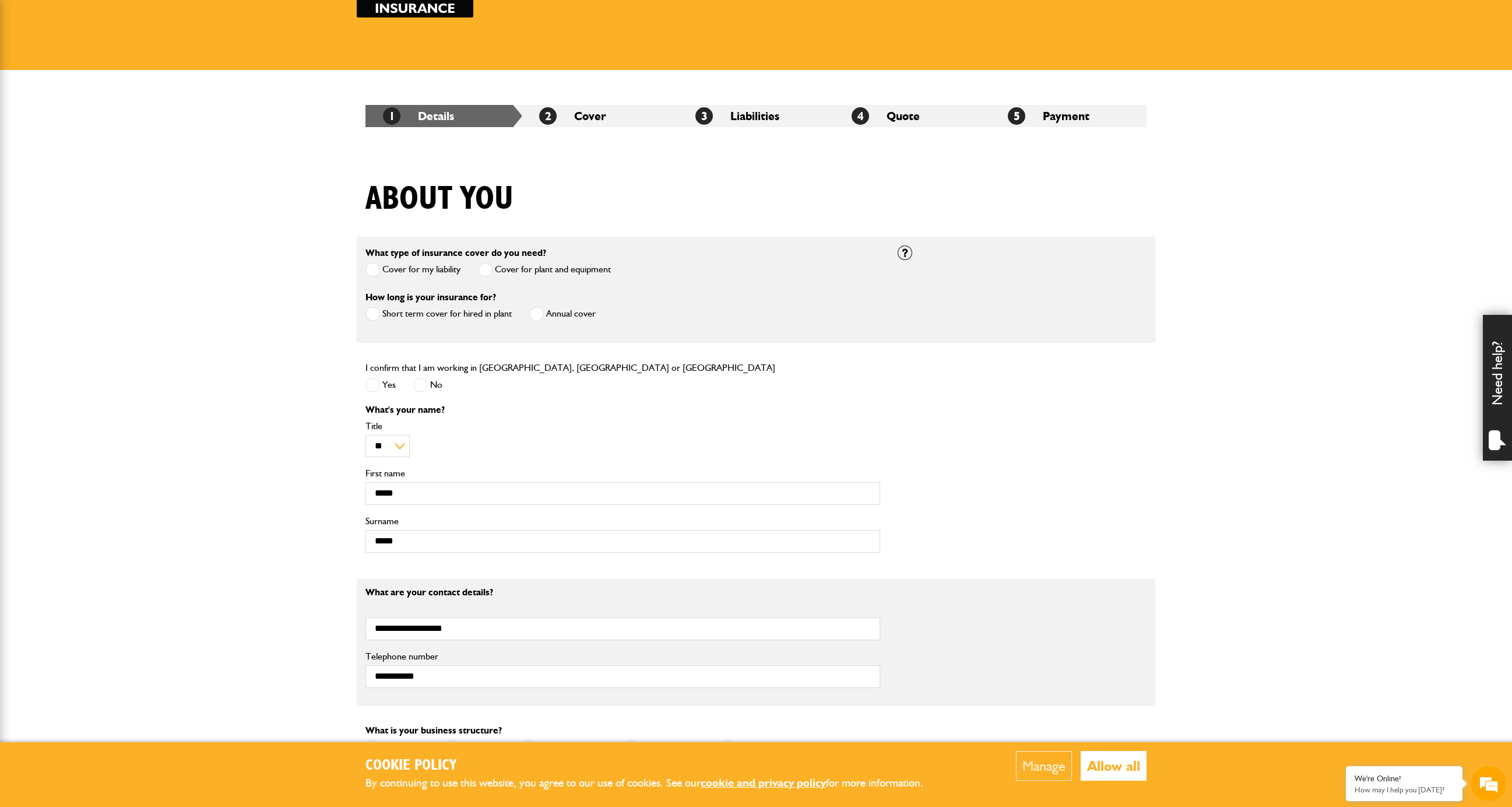
click at [536, 315] on span at bounding box center [536, 314] width 15 height 15
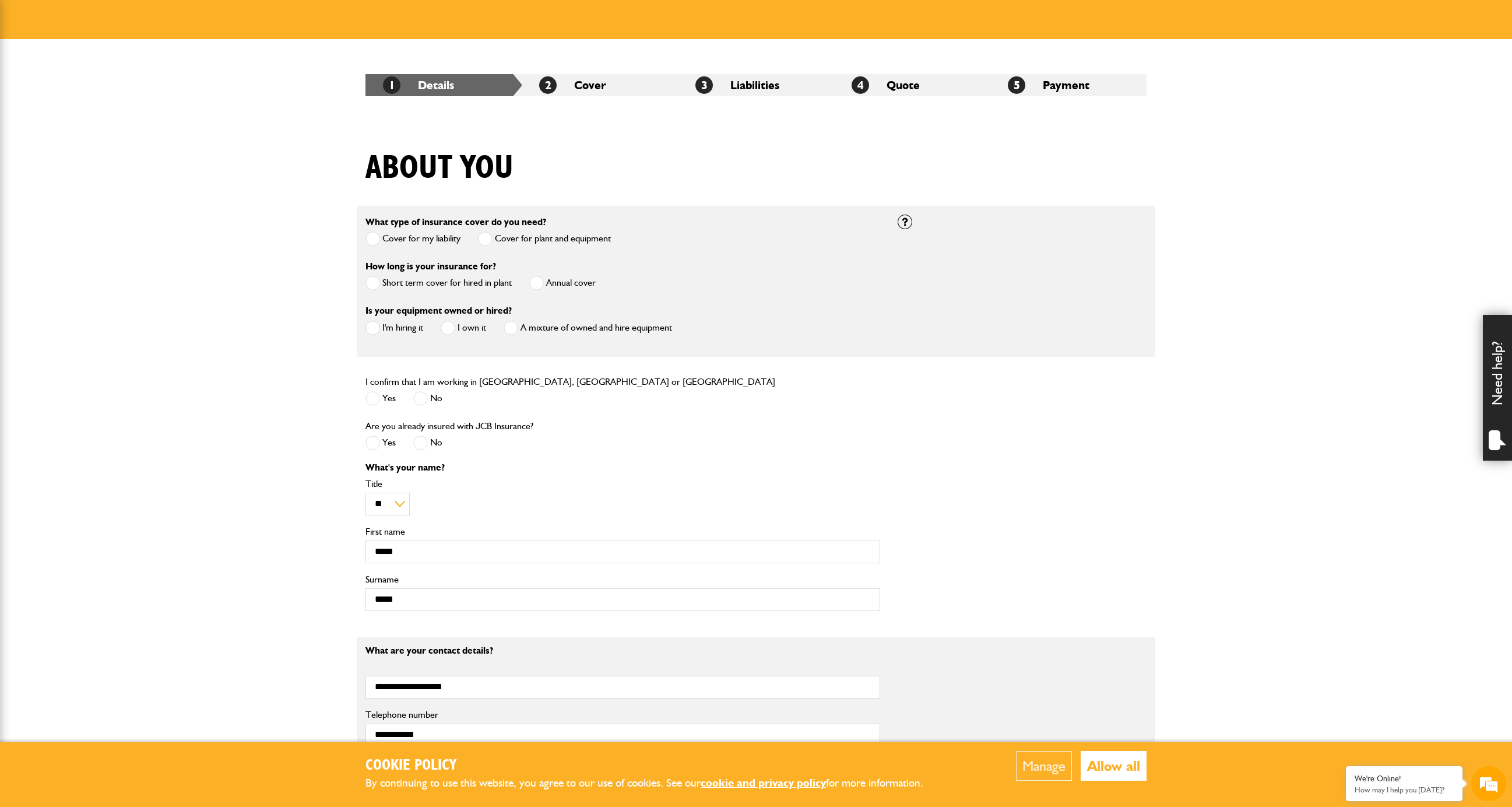
scroll to position [174, 0]
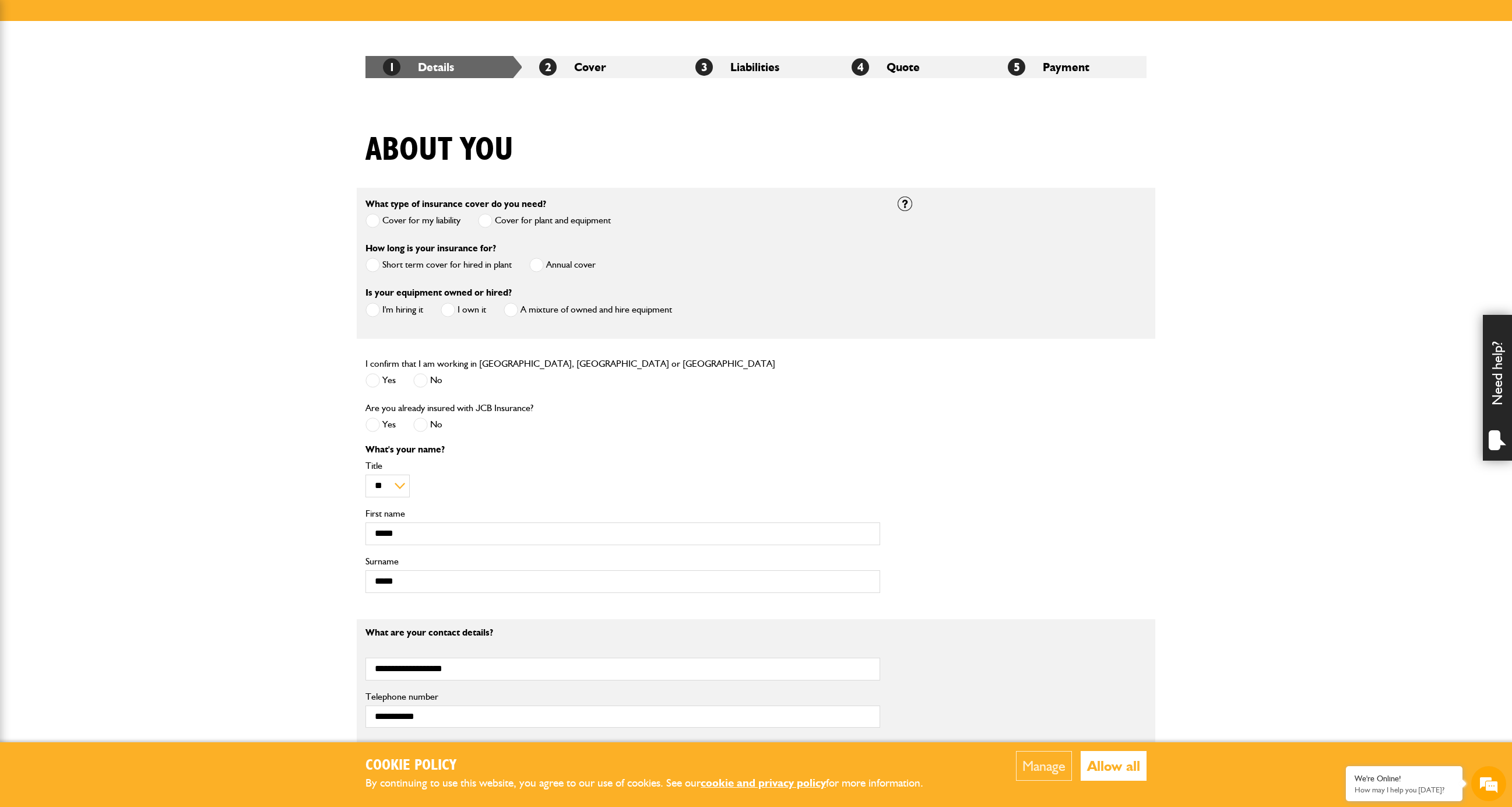
click at [372, 311] on span at bounding box center [372, 310] width 15 height 15
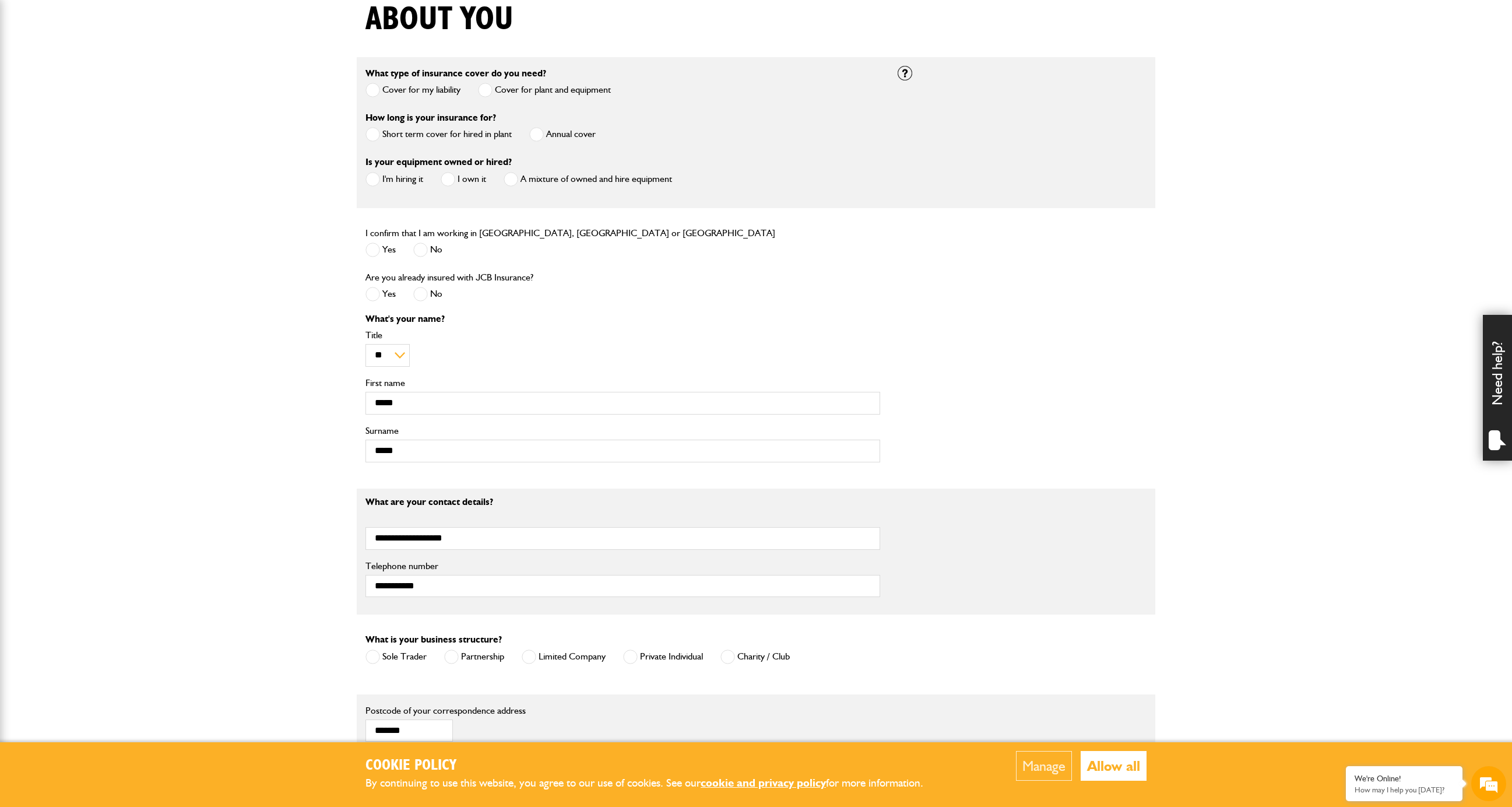
scroll to position [307, 0]
click at [423, 296] on span at bounding box center [420, 292] width 15 height 15
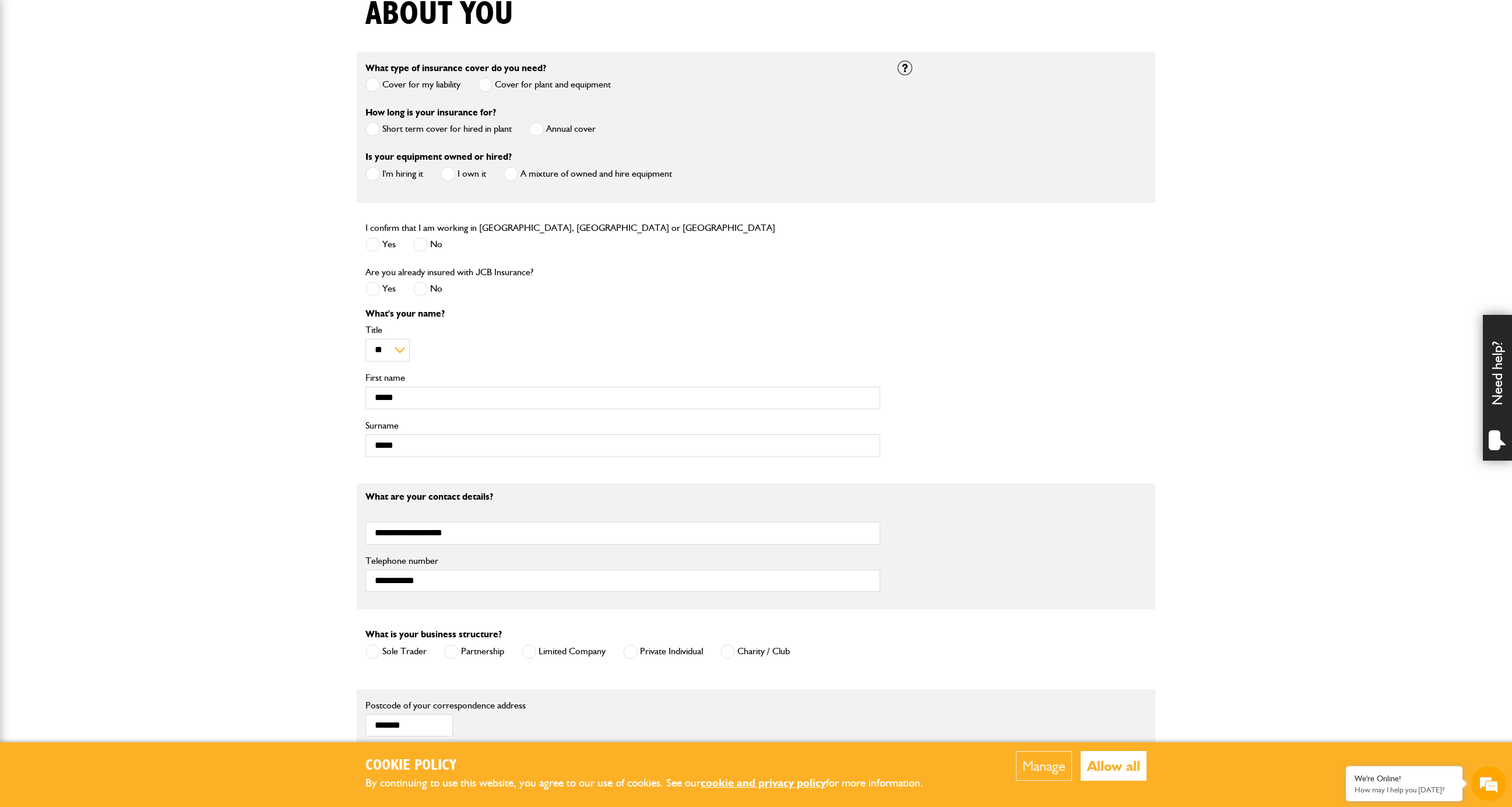
scroll to position [491, 0]
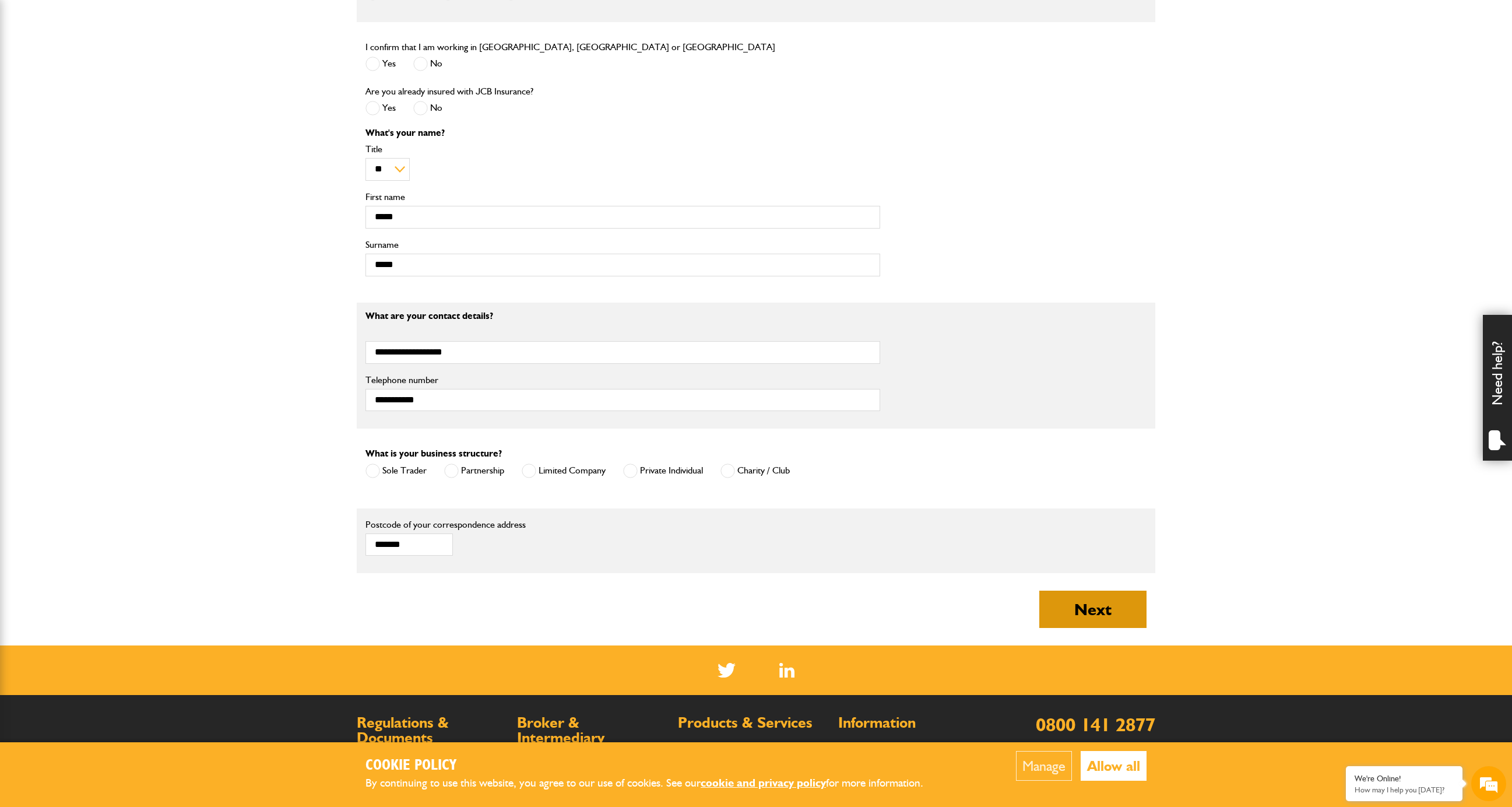
click at [1093, 617] on button "Next" at bounding box center [1092, 609] width 107 height 38
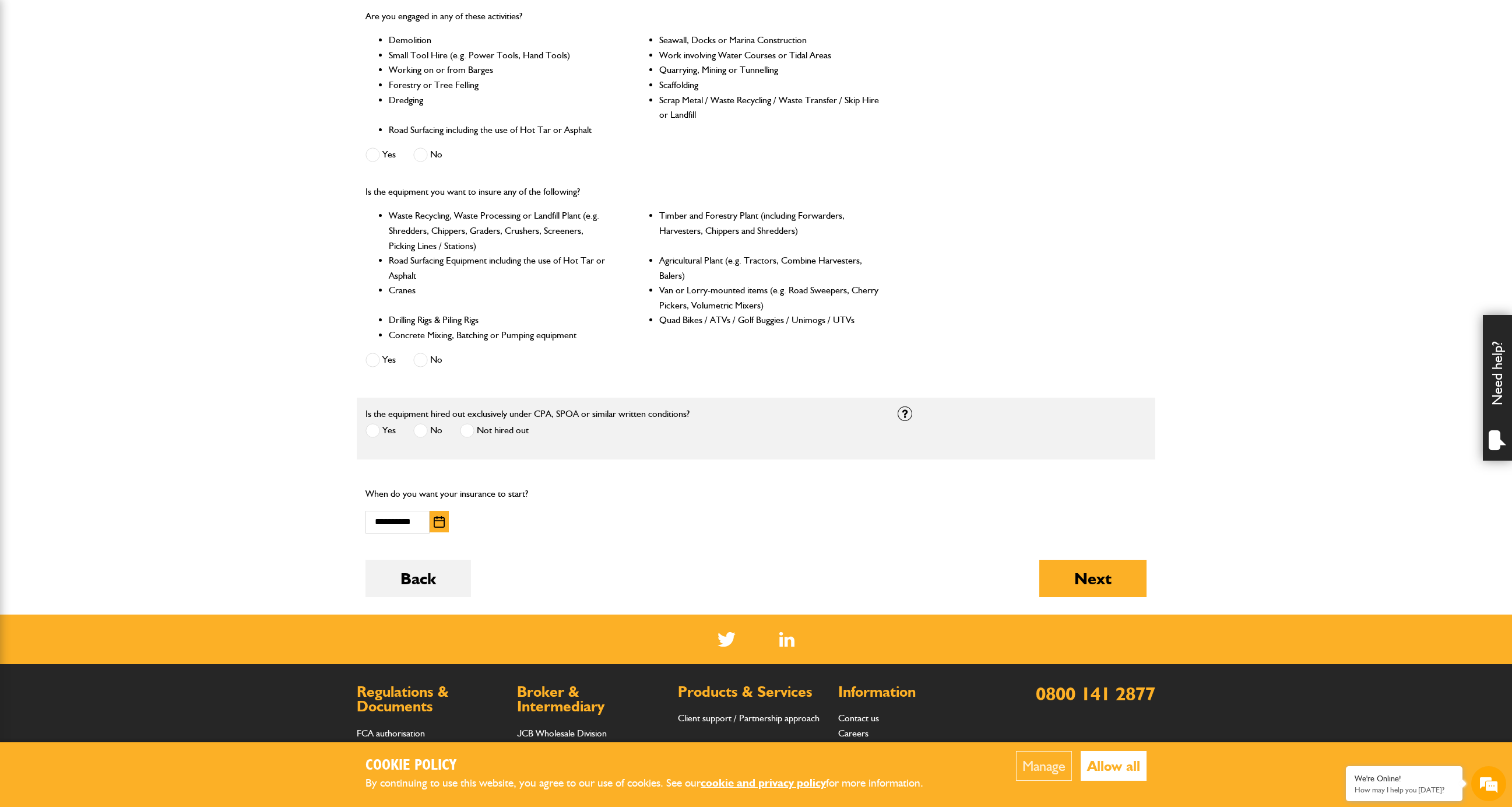
scroll to position [390, 0]
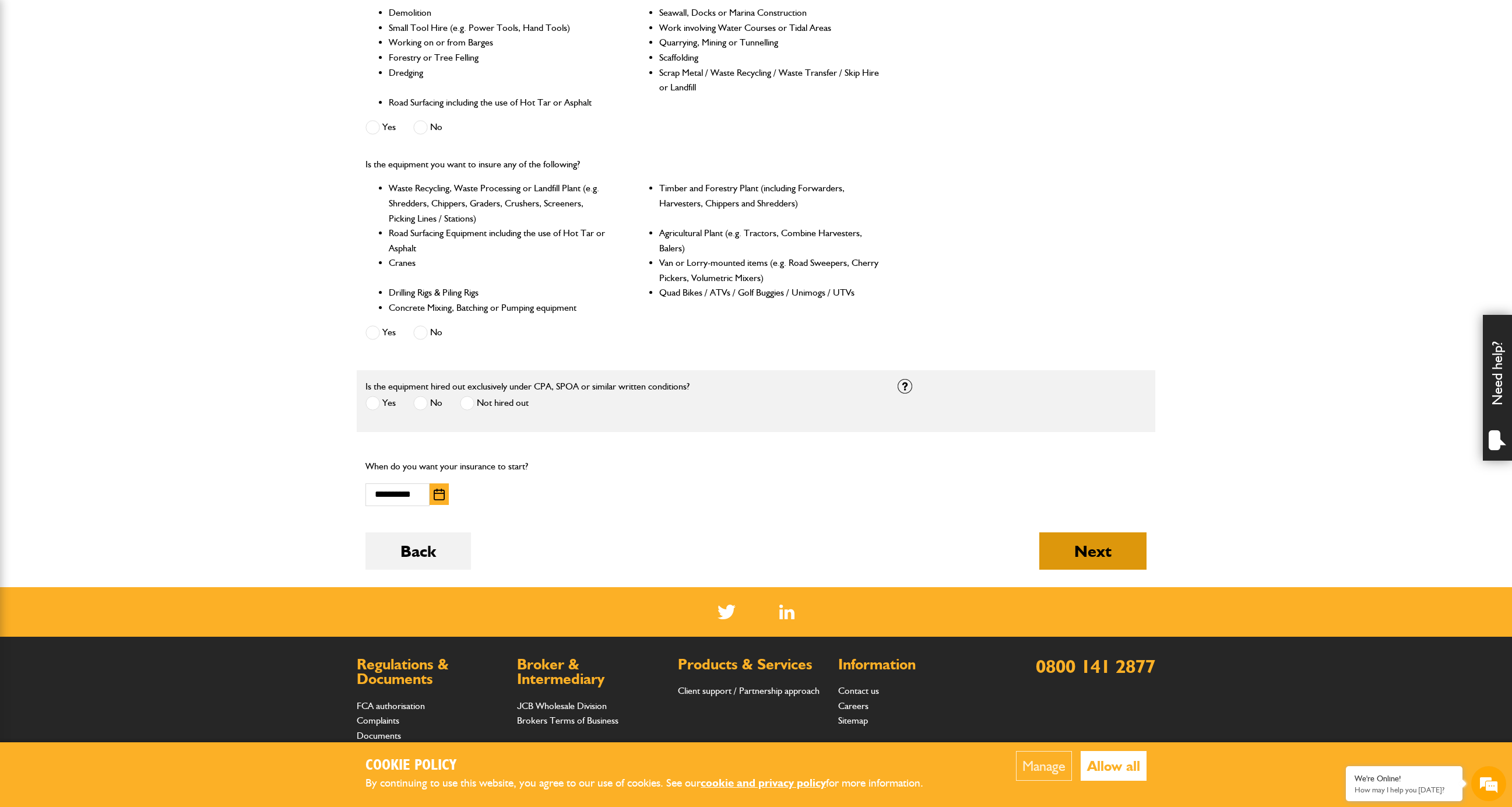
click at [1090, 545] on button "Next" at bounding box center [1092, 550] width 107 height 38
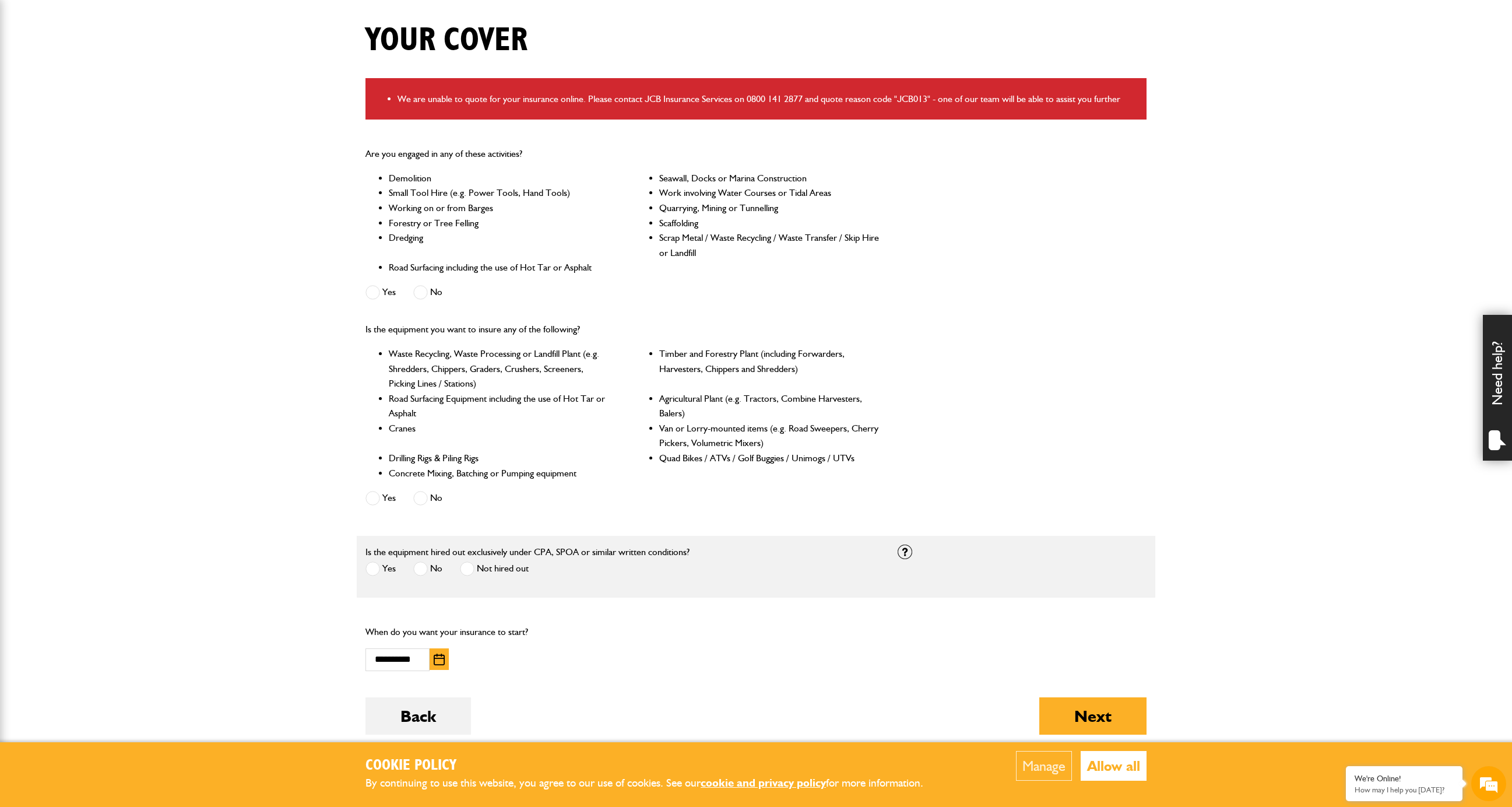
scroll to position [432, 0]
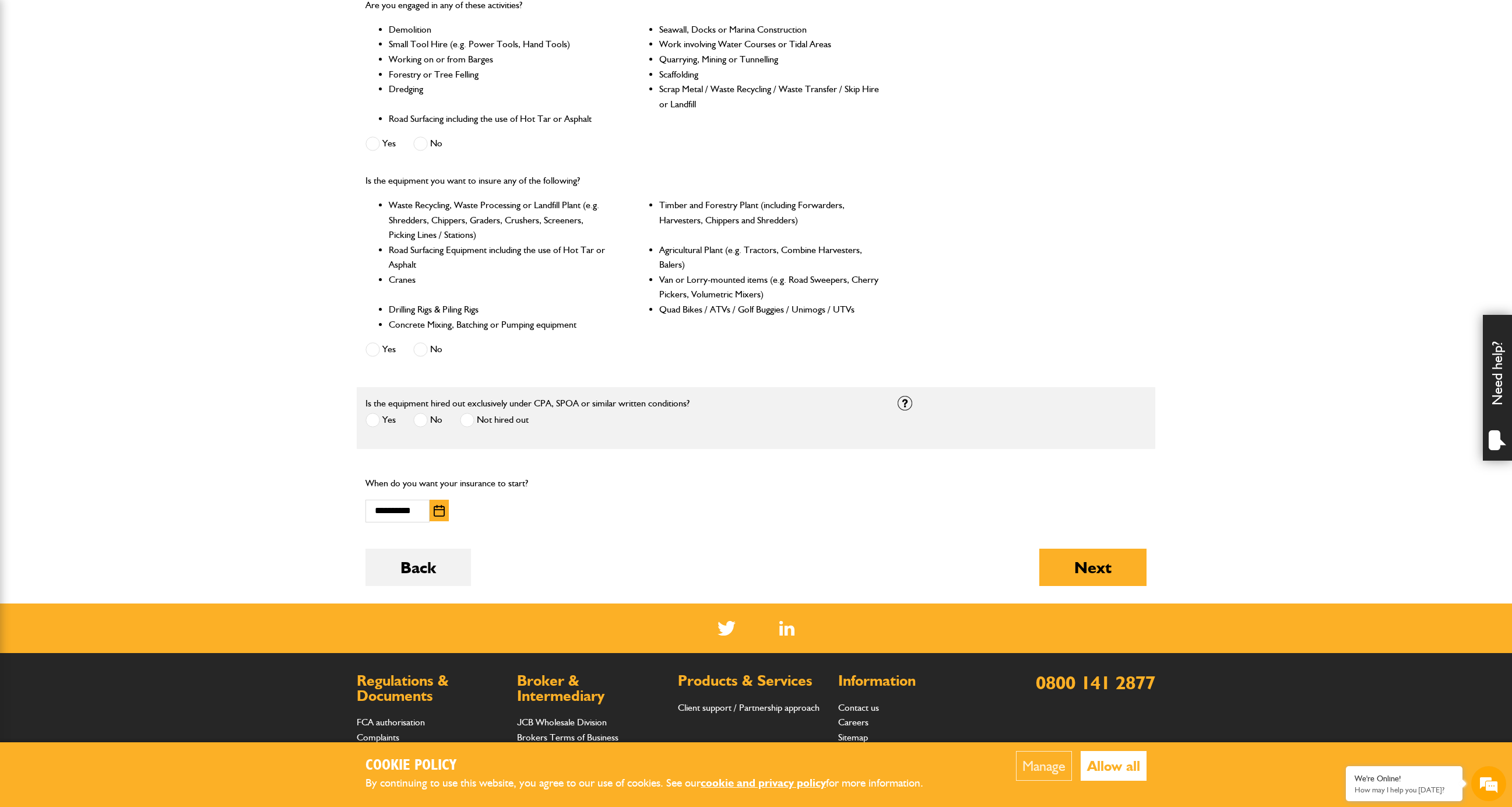
click at [432, 508] on button "button" at bounding box center [439, 510] width 19 height 21
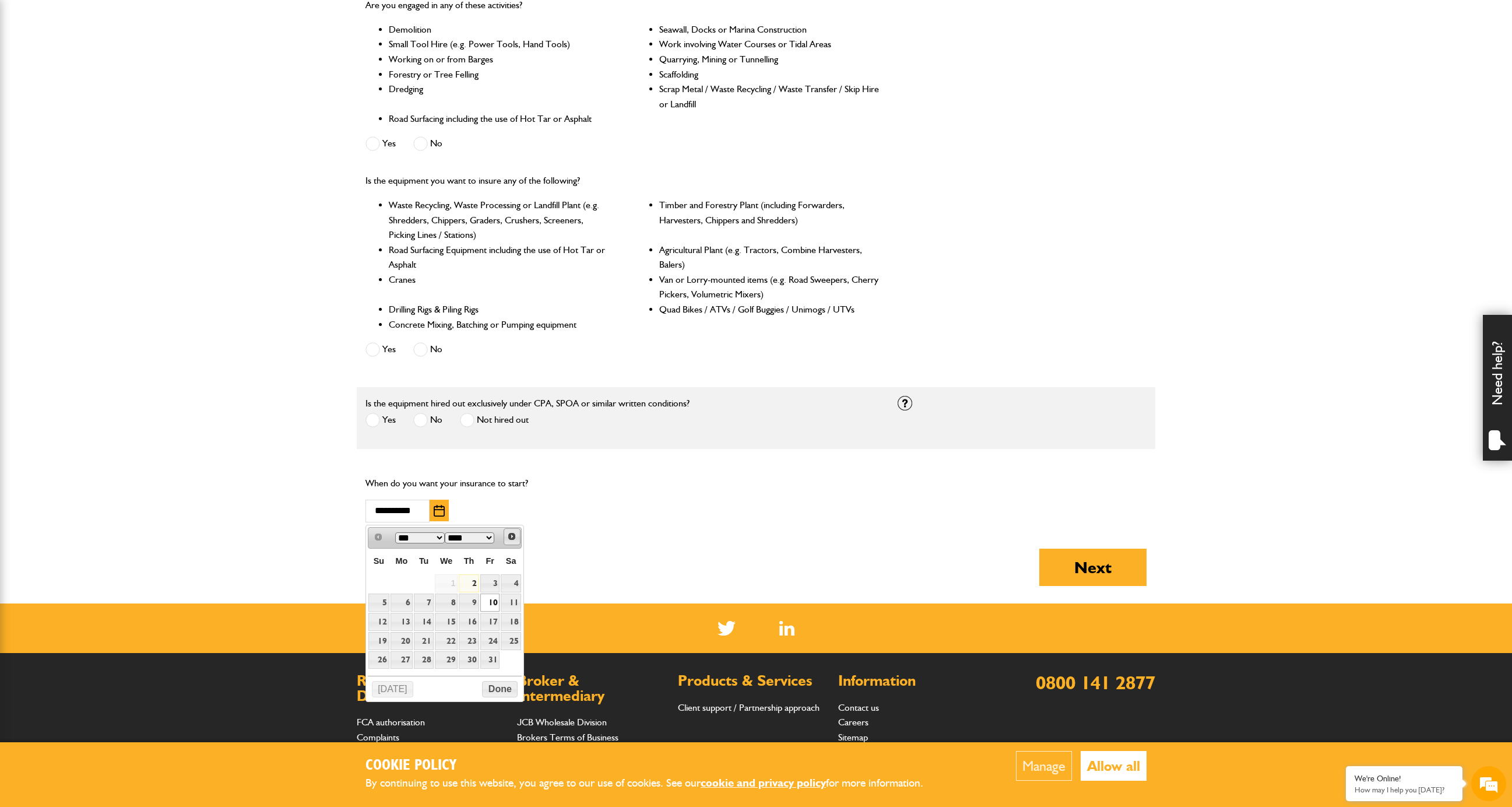
click at [511, 532] on span "Next" at bounding box center [511, 536] width 10 height 10
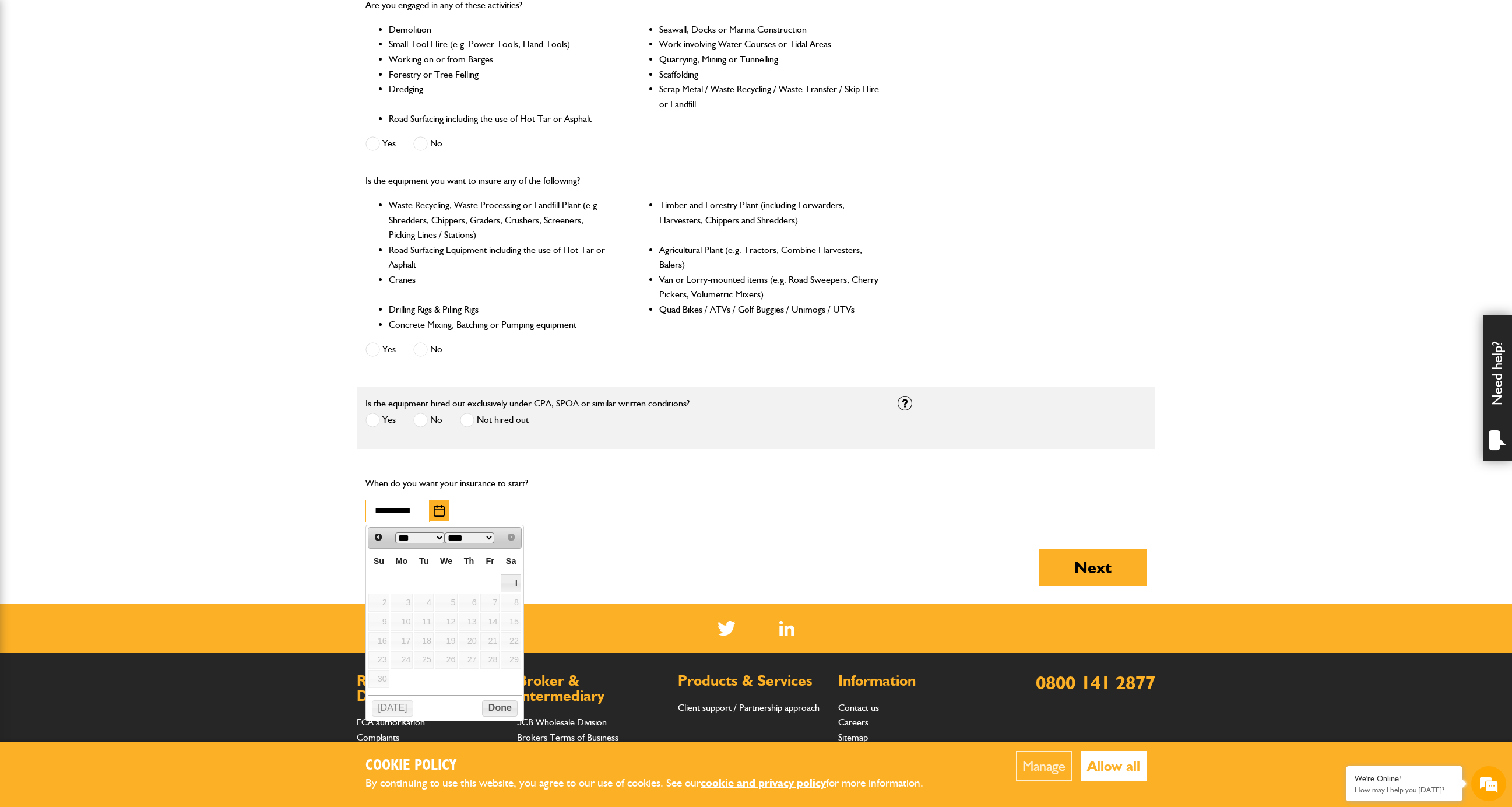
scroll to position [0, 0]
click at [381, 602] on table "Su Mo Tu We Th Fr Sa 1 2 3 4 5 6 7 8 9 10 11 12 13 14 15 16 17 18 19 20 21 22 2…" at bounding box center [445, 619] width 154 height 140
click at [403, 598] on table "Su Mo Tu We Th Fr Sa 1 2 3 4 5 6 7 8 9 10 11 12 13 14 15 16 17 18 19 20 21 22 2…" at bounding box center [445, 619] width 154 height 140
click at [440, 593] on table "Su Mo Tu We Th Fr Sa 1 2 3 4 5 6 7 8 9 10 11 12 13 14 15 16 17 18 19 20 21 22 2…" at bounding box center [445, 619] width 154 height 140
click at [512, 536] on div "Prev Next *** *** ****" at bounding box center [445, 537] width 154 height 21
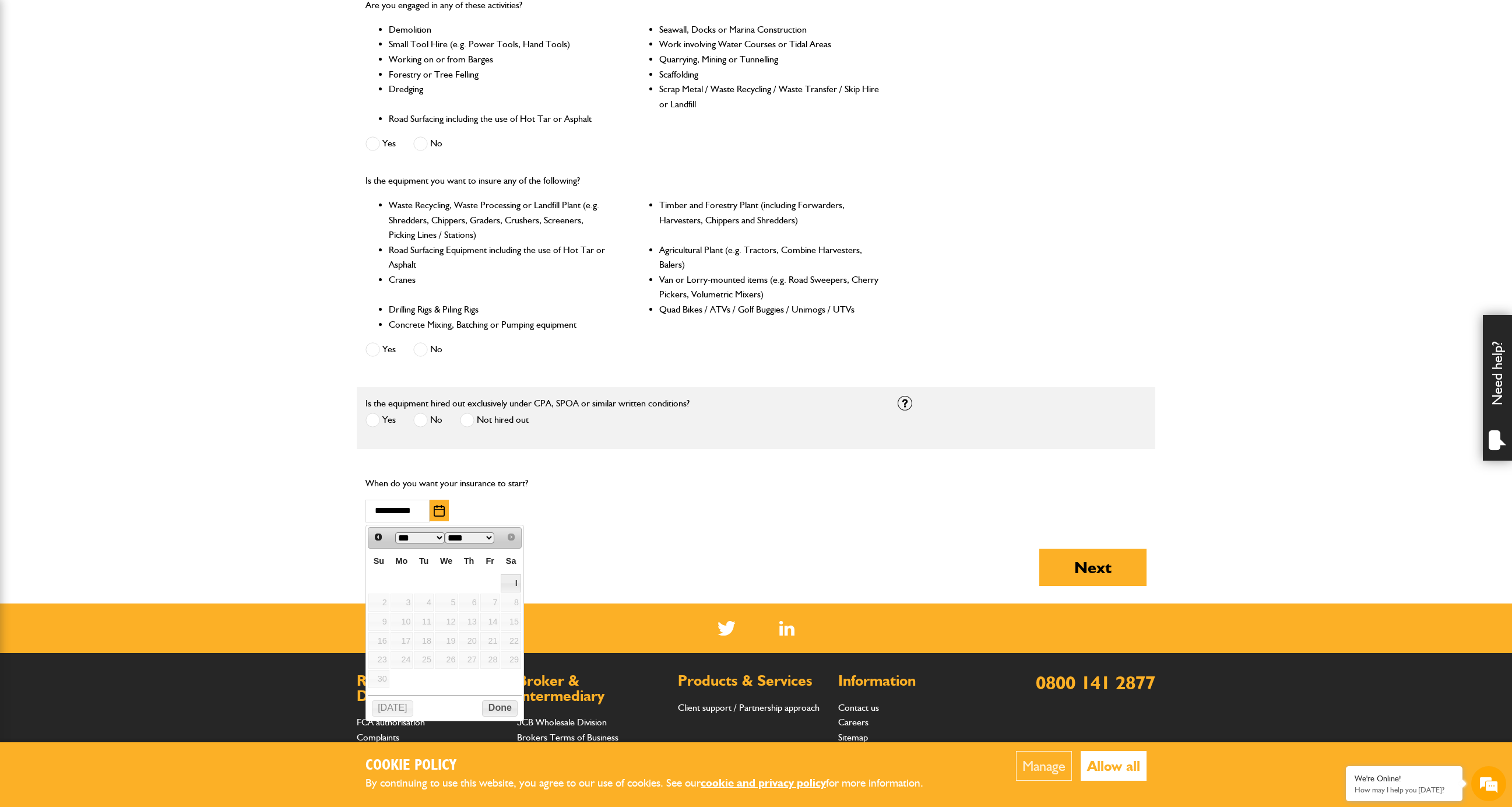
click at [511, 537] on div "Prev Next *** *** ****" at bounding box center [445, 537] width 154 height 21
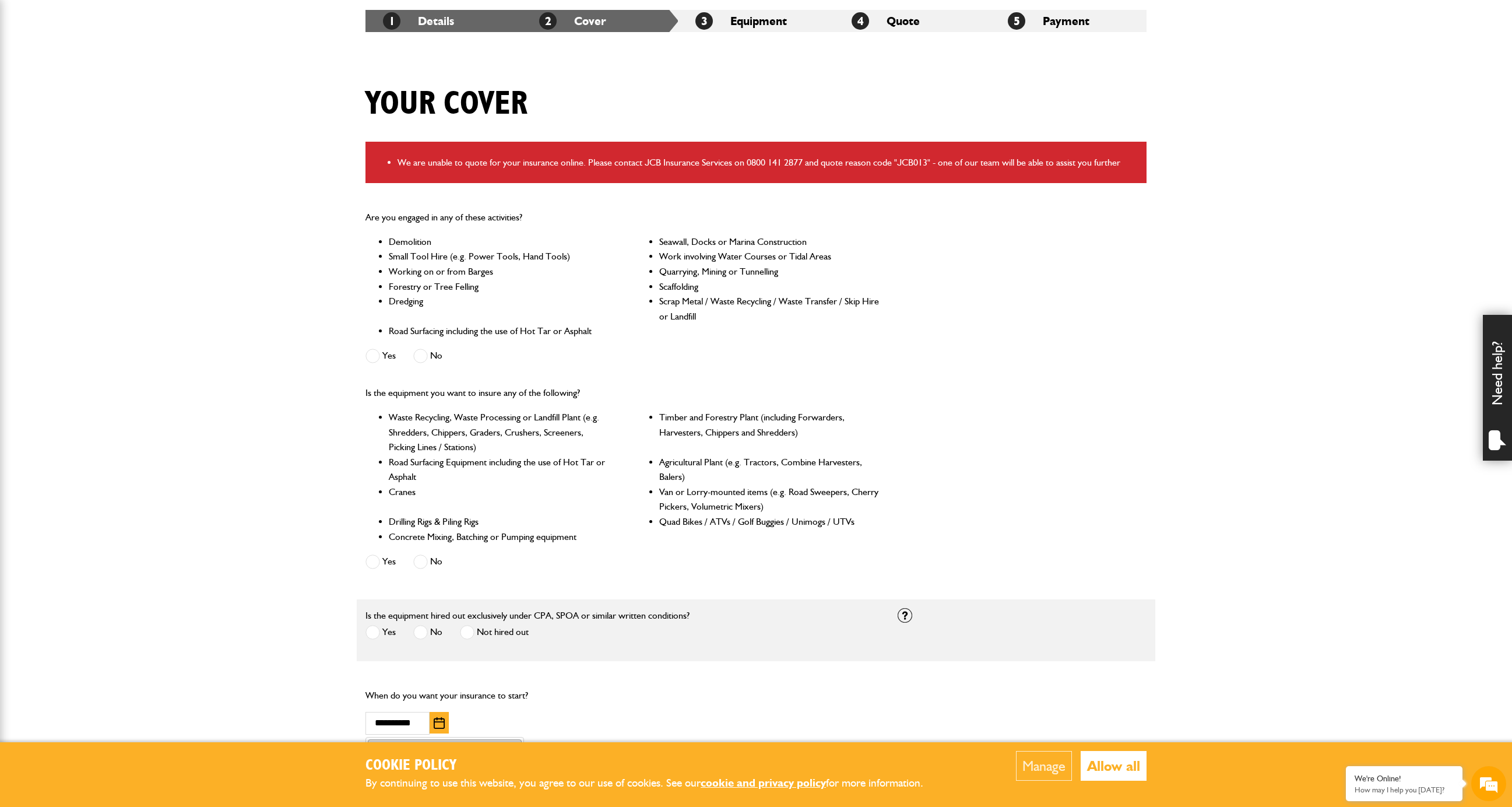
scroll to position [563, 0]
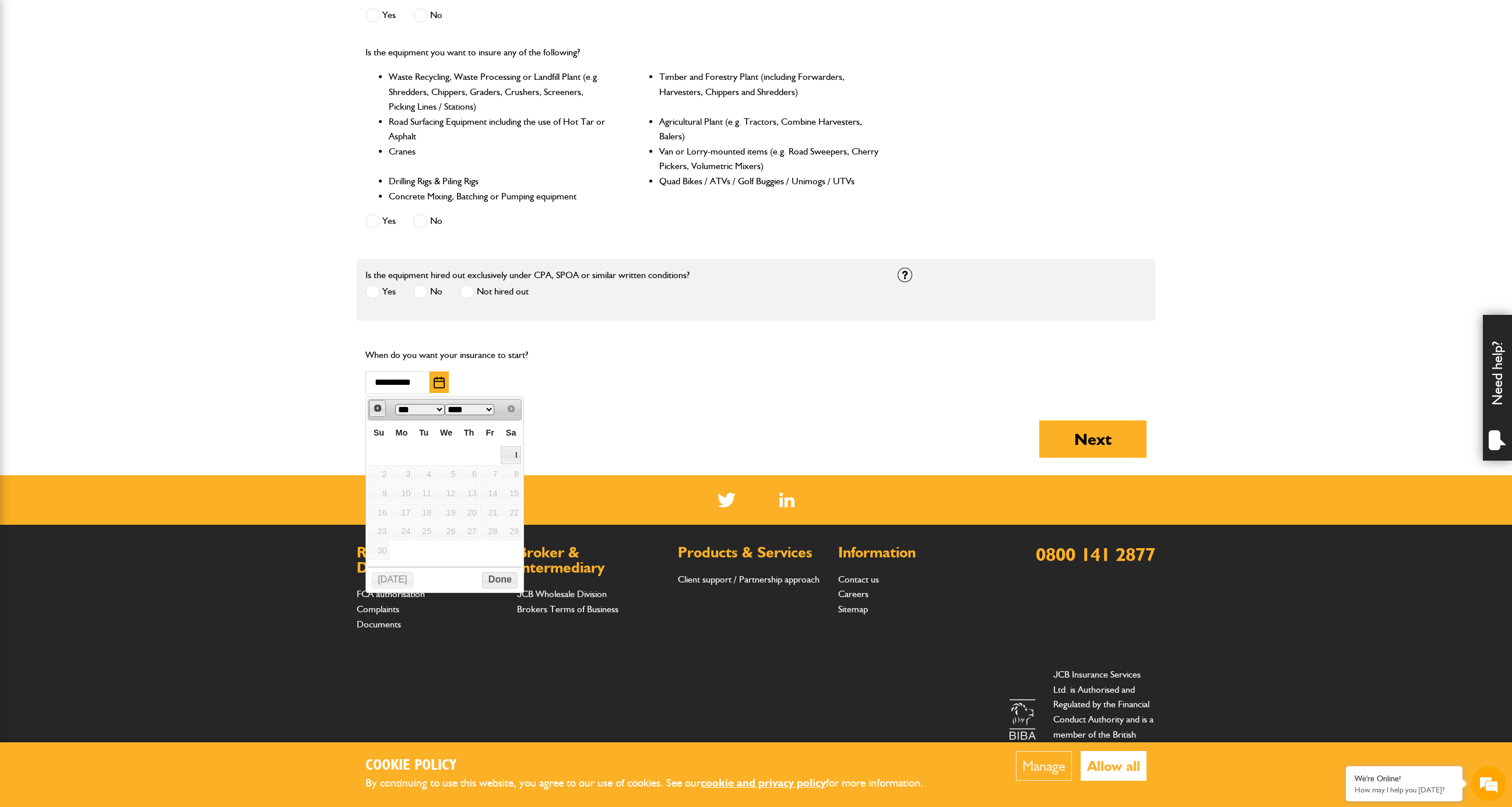
click at [377, 406] on span "Prev" at bounding box center [378, 408] width 10 height 10
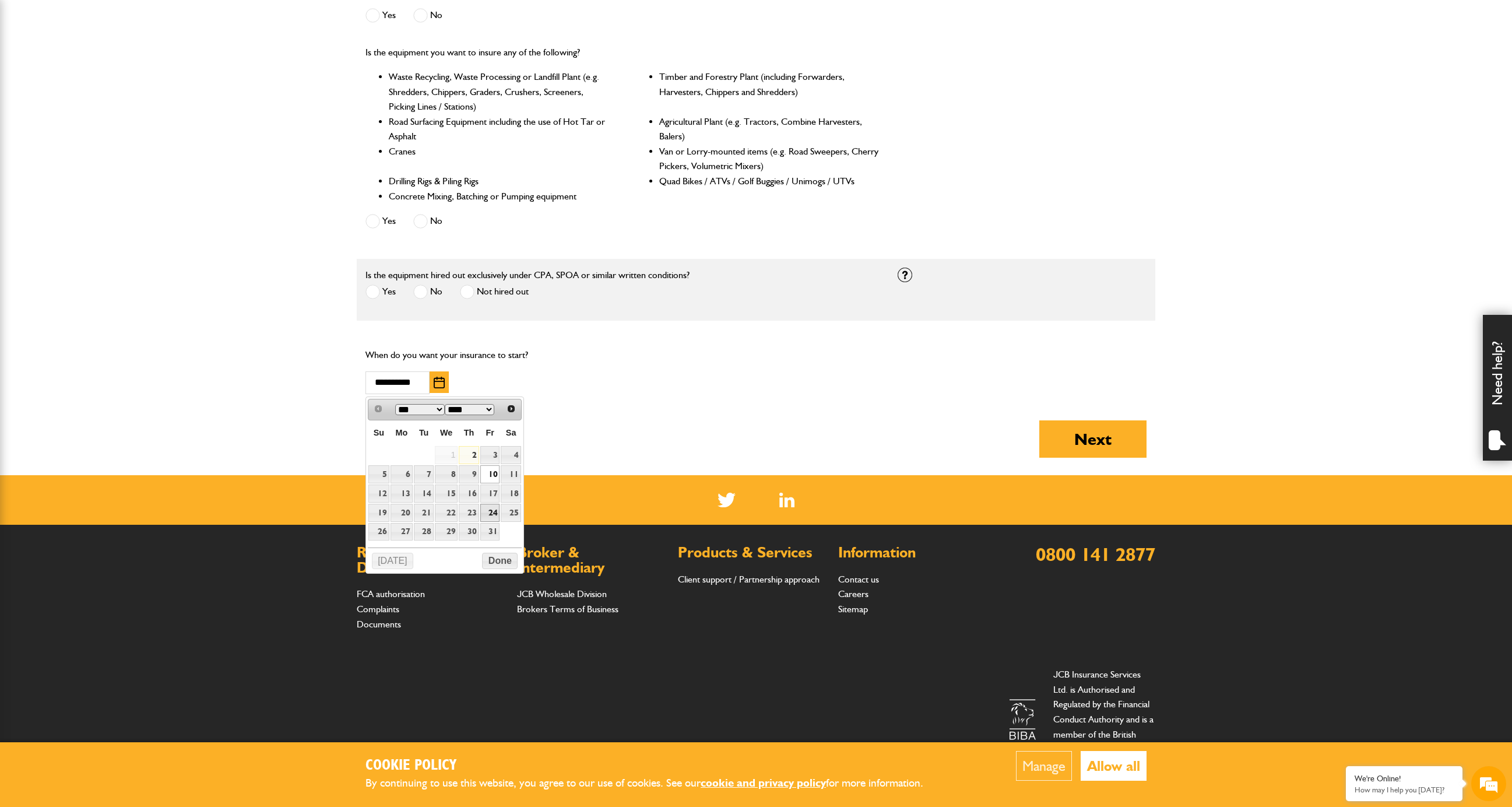
click at [490, 508] on link "24" at bounding box center [490, 513] width 20 height 18
type input "**********"
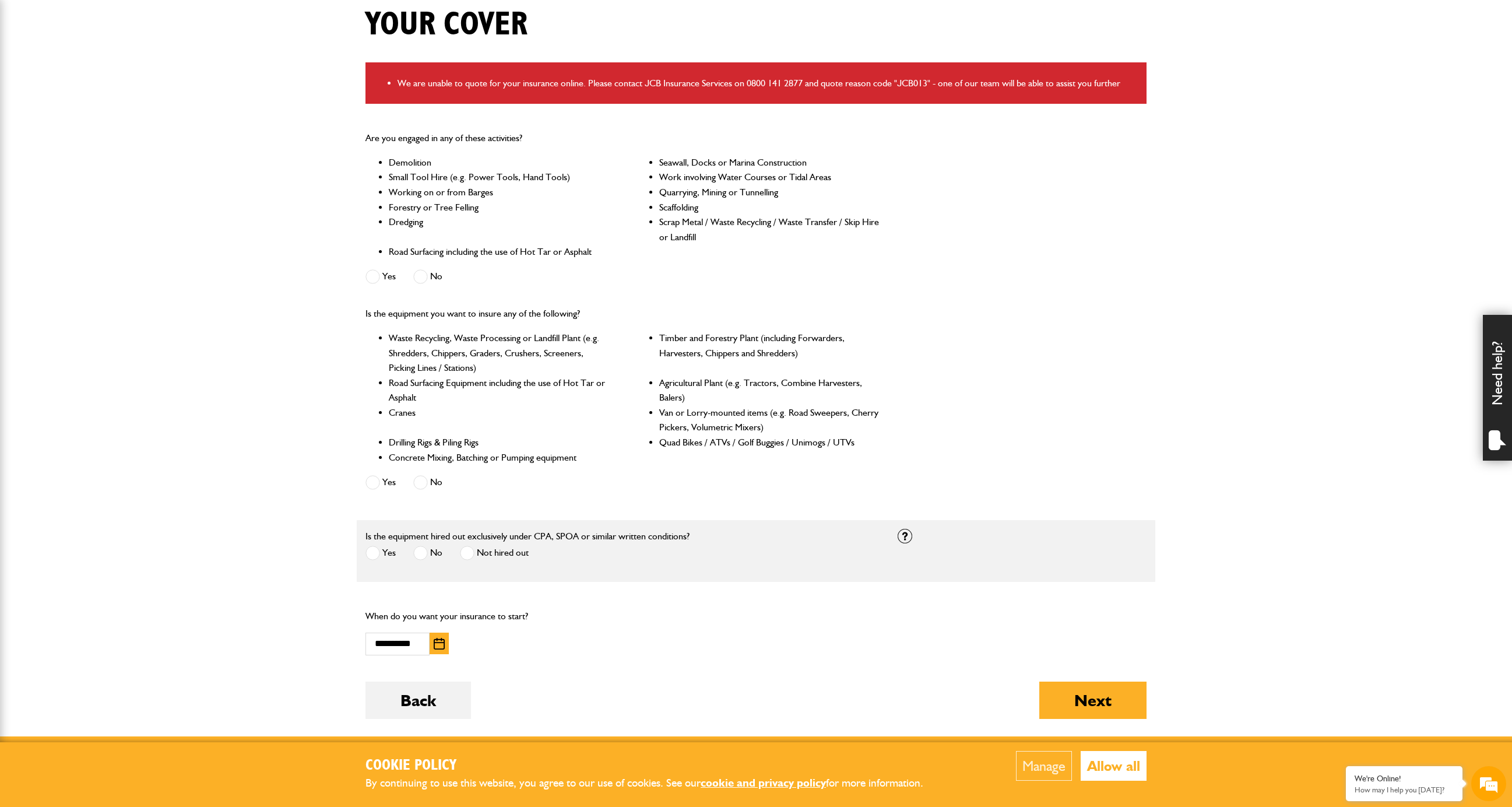
scroll to position [347, 0]
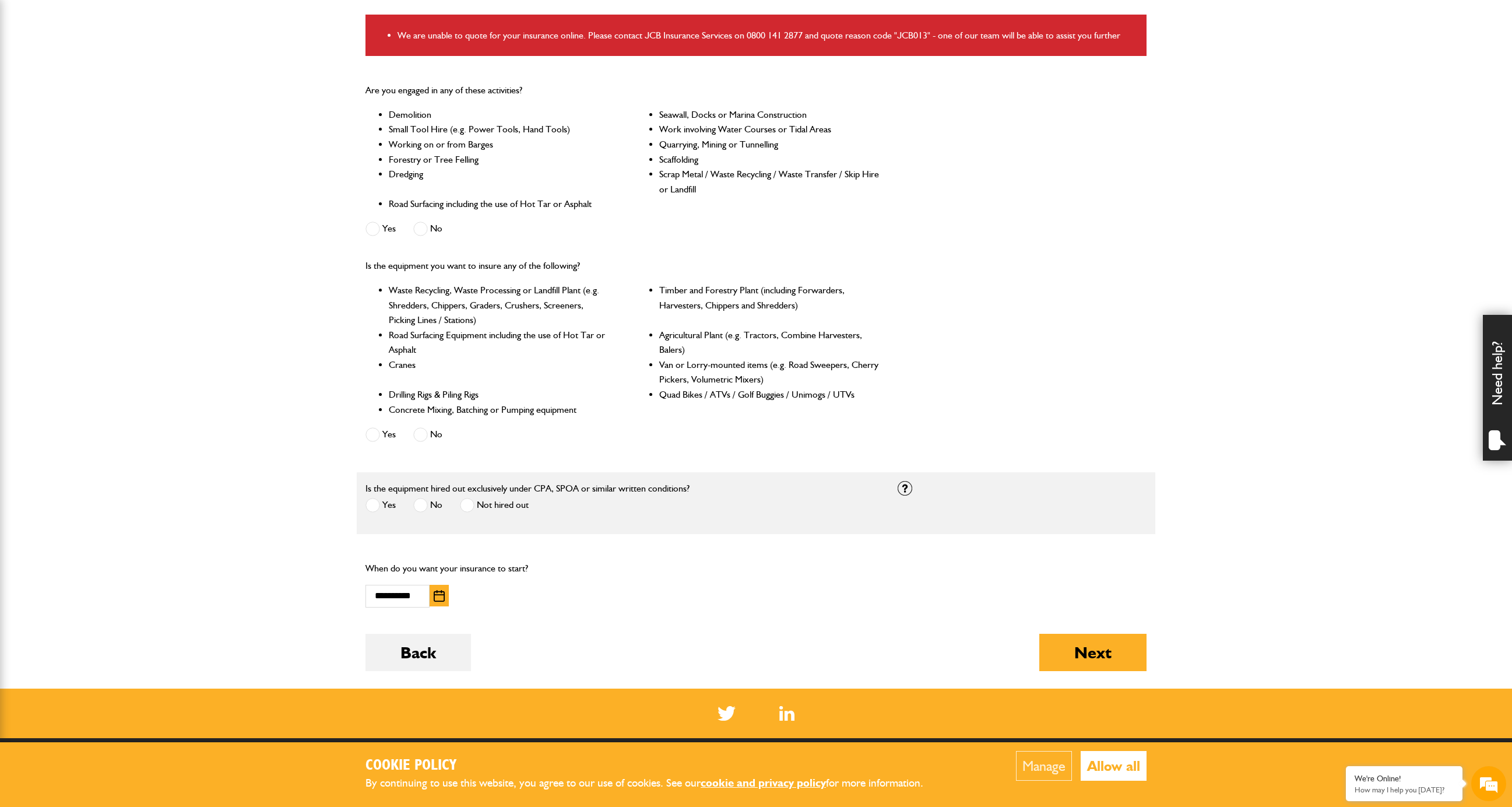
click at [372, 508] on span at bounding box center [372, 505] width 15 height 15
click at [1055, 650] on button "Next" at bounding box center [1092, 652] width 107 height 38
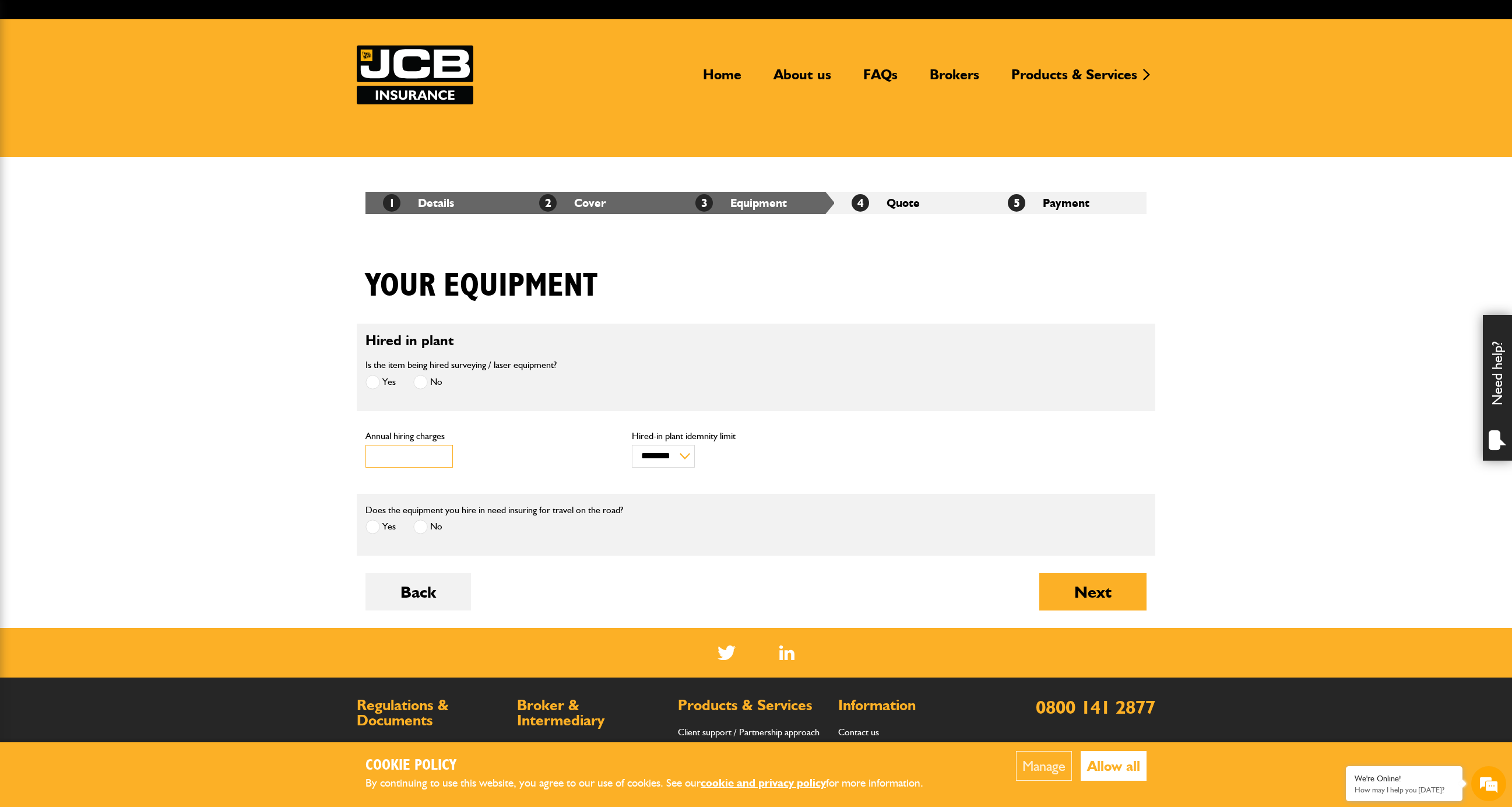
drag, startPoint x: 409, startPoint y: 457, endPoint x: 316, endPoint y: 456, distance: 93.0
click at [316, 456] on body "Cookie Policy By continuing to use this website, you agree to our use of cookie…" at bounding box center [756, 460] width 1512 height 998
type input "****"
click at [1089, 590] on button "Next" at bounding box center [1092, 592] width 107 height 38
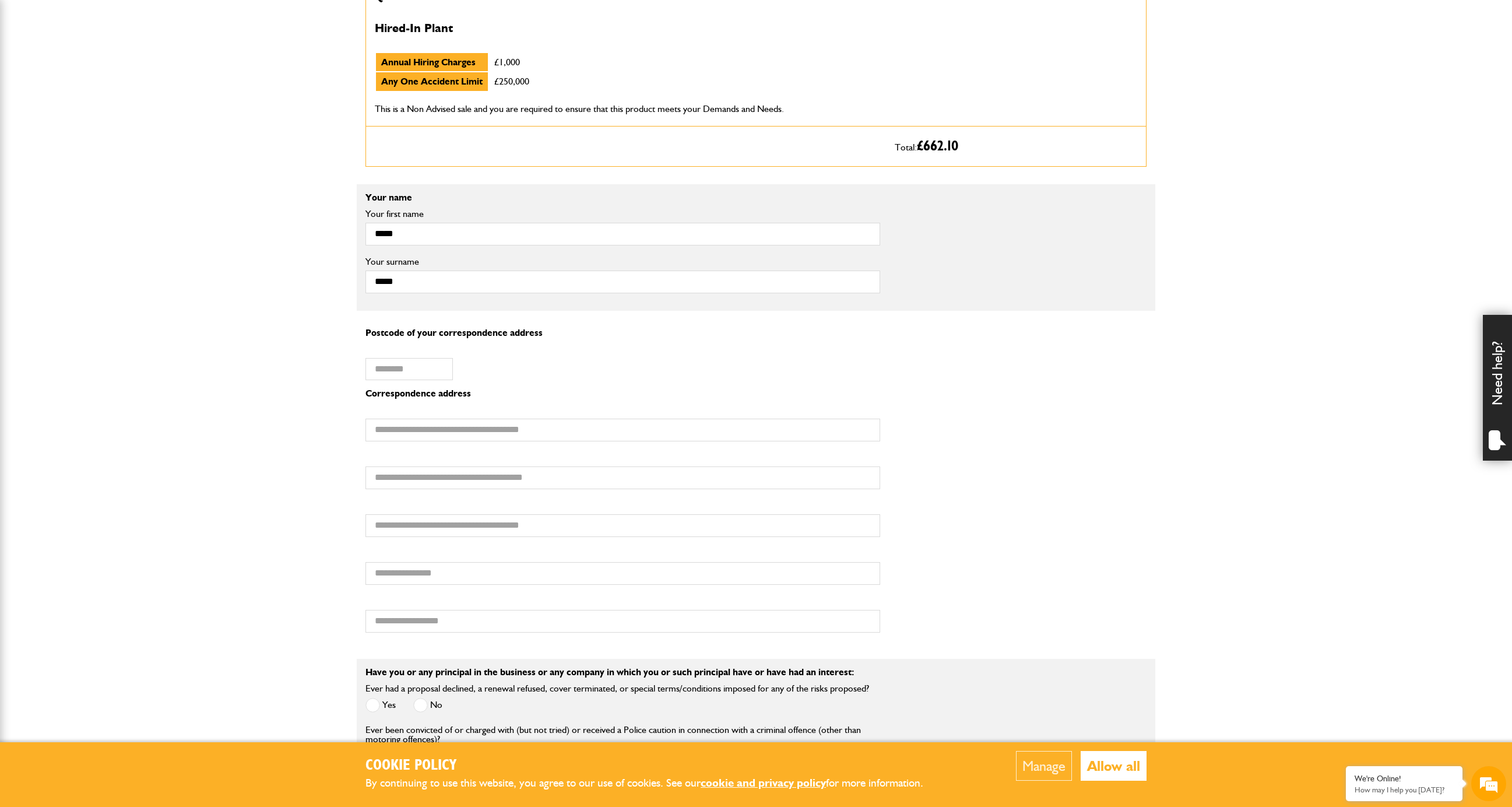
scroll to position [660, 0]
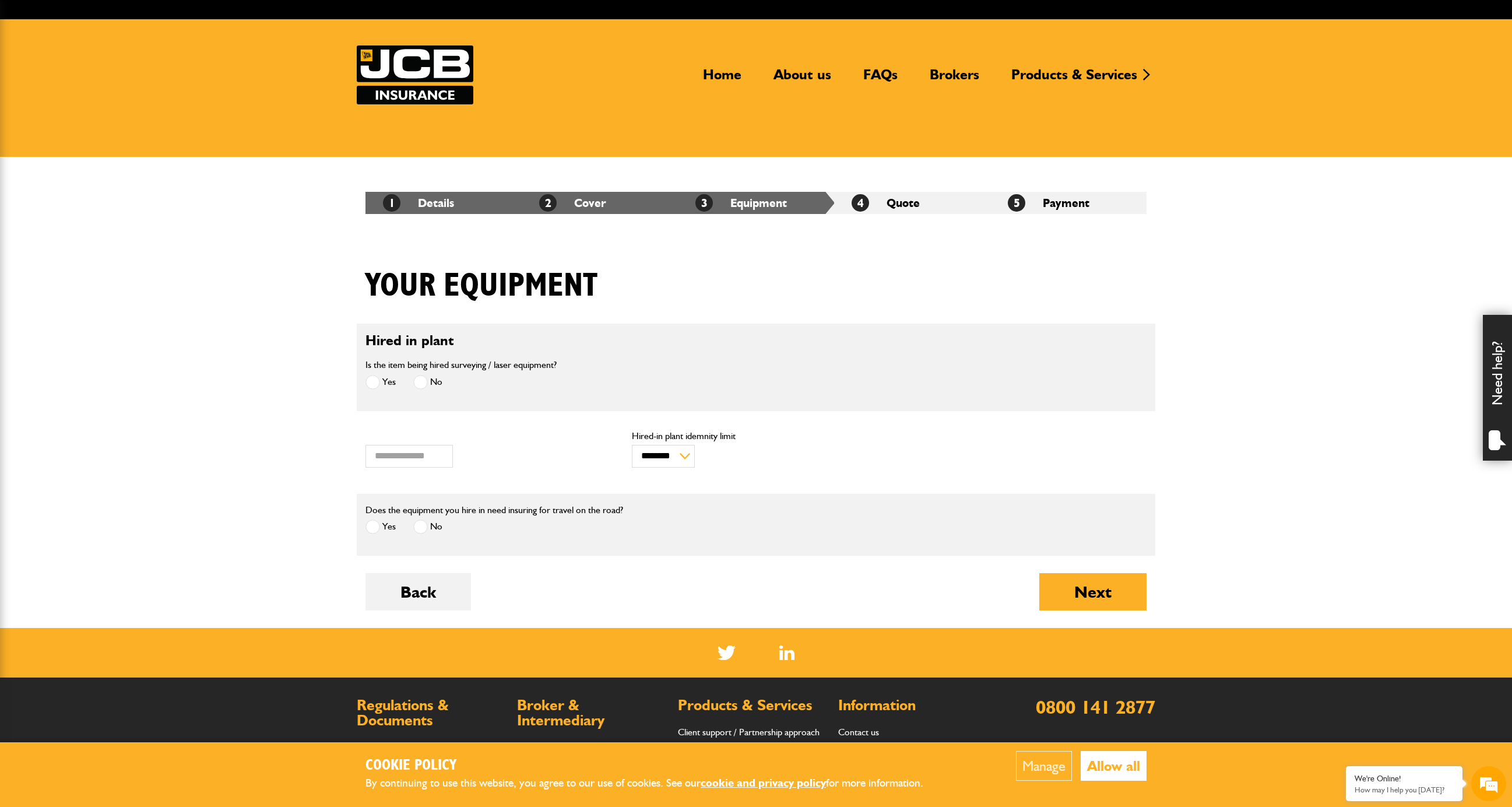
scroll to position [38, 0]
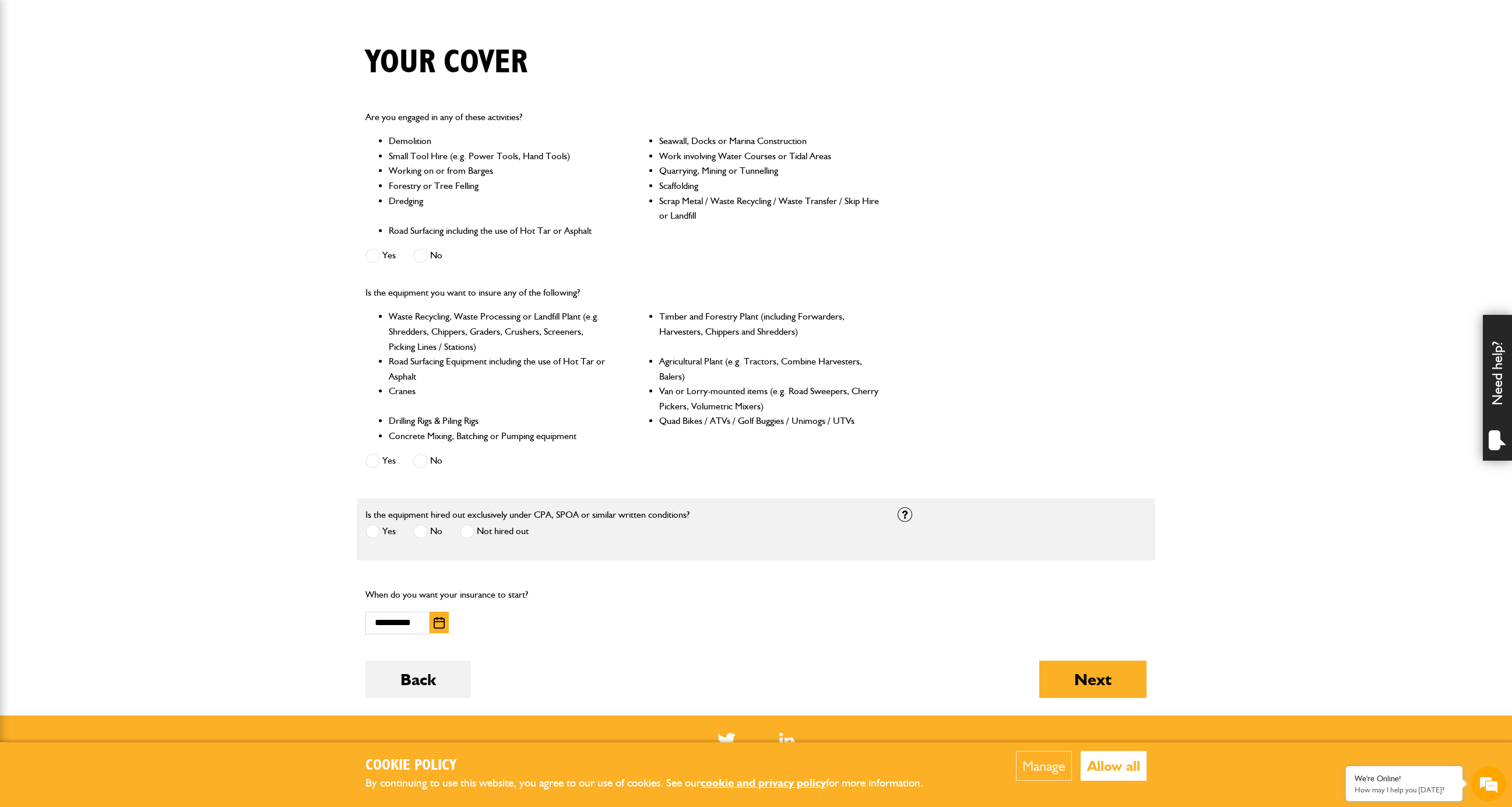
scroll to position [262, 0]
click at [1081, 676] on button "Next" at bounding box center [1092, 679] width 107 height 38
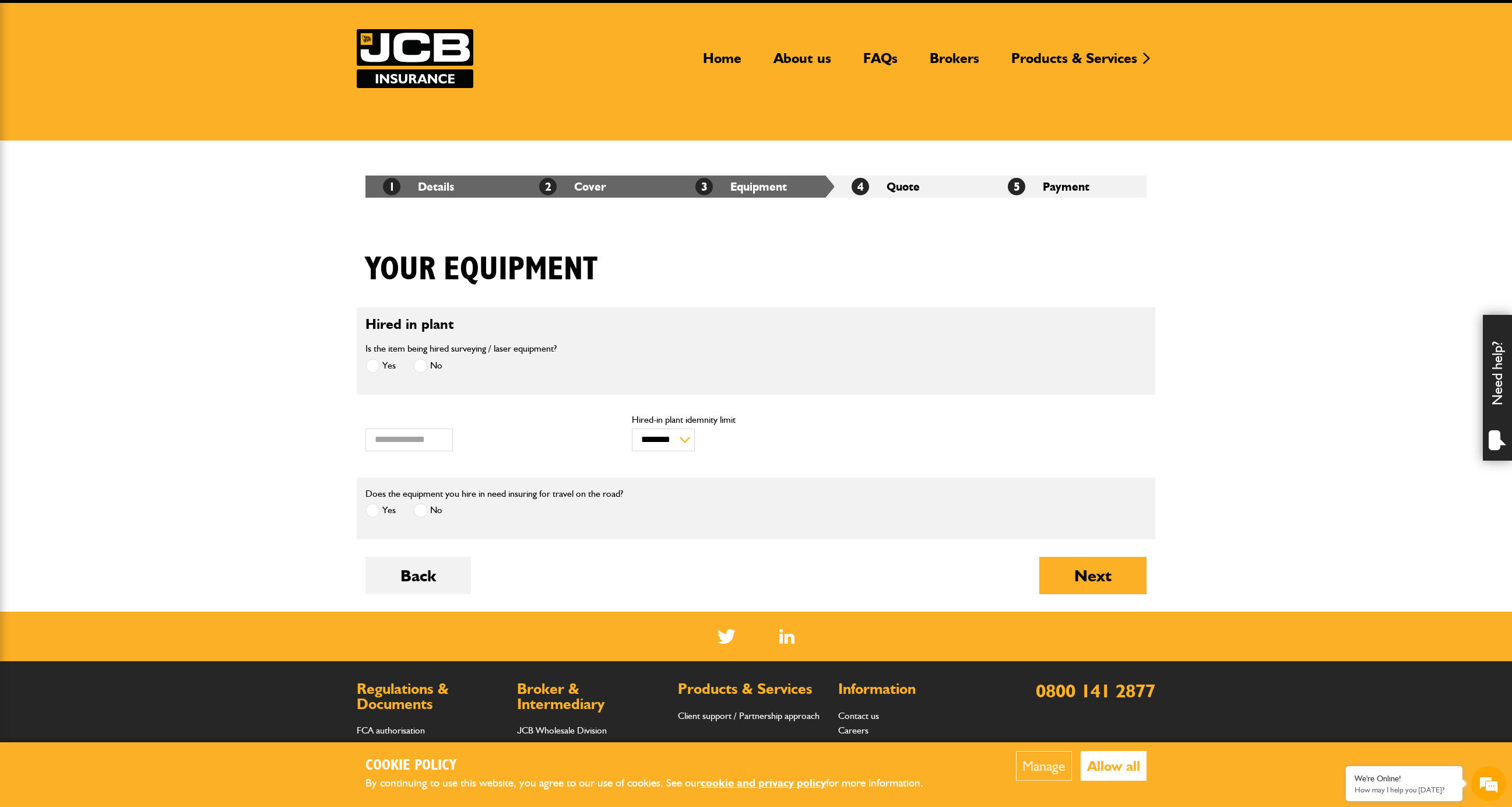
scroll to position [83, 0]
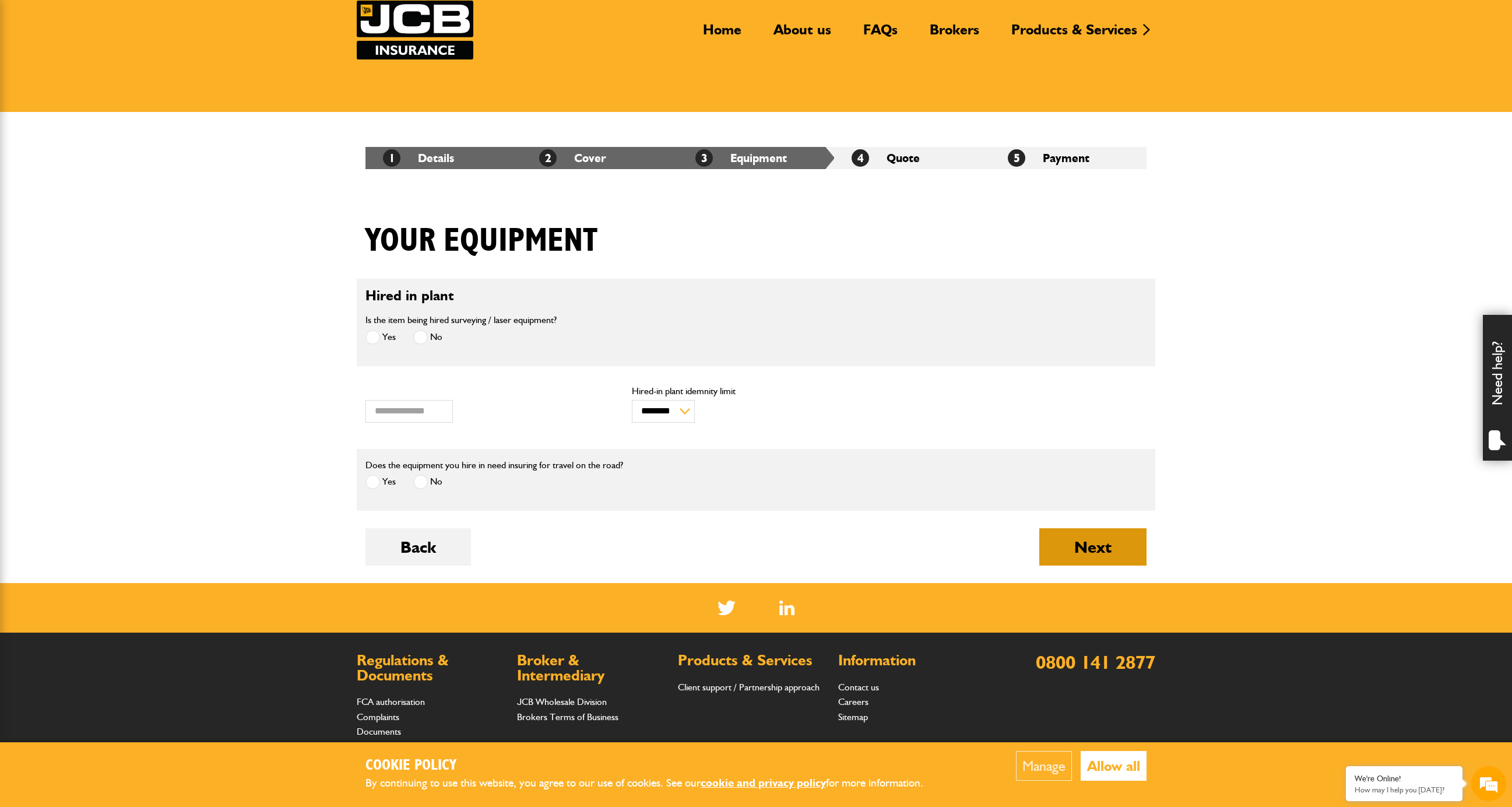
click at [1098, 541] on button "Next" at bounding box center [1092, 547] width 107 height 38
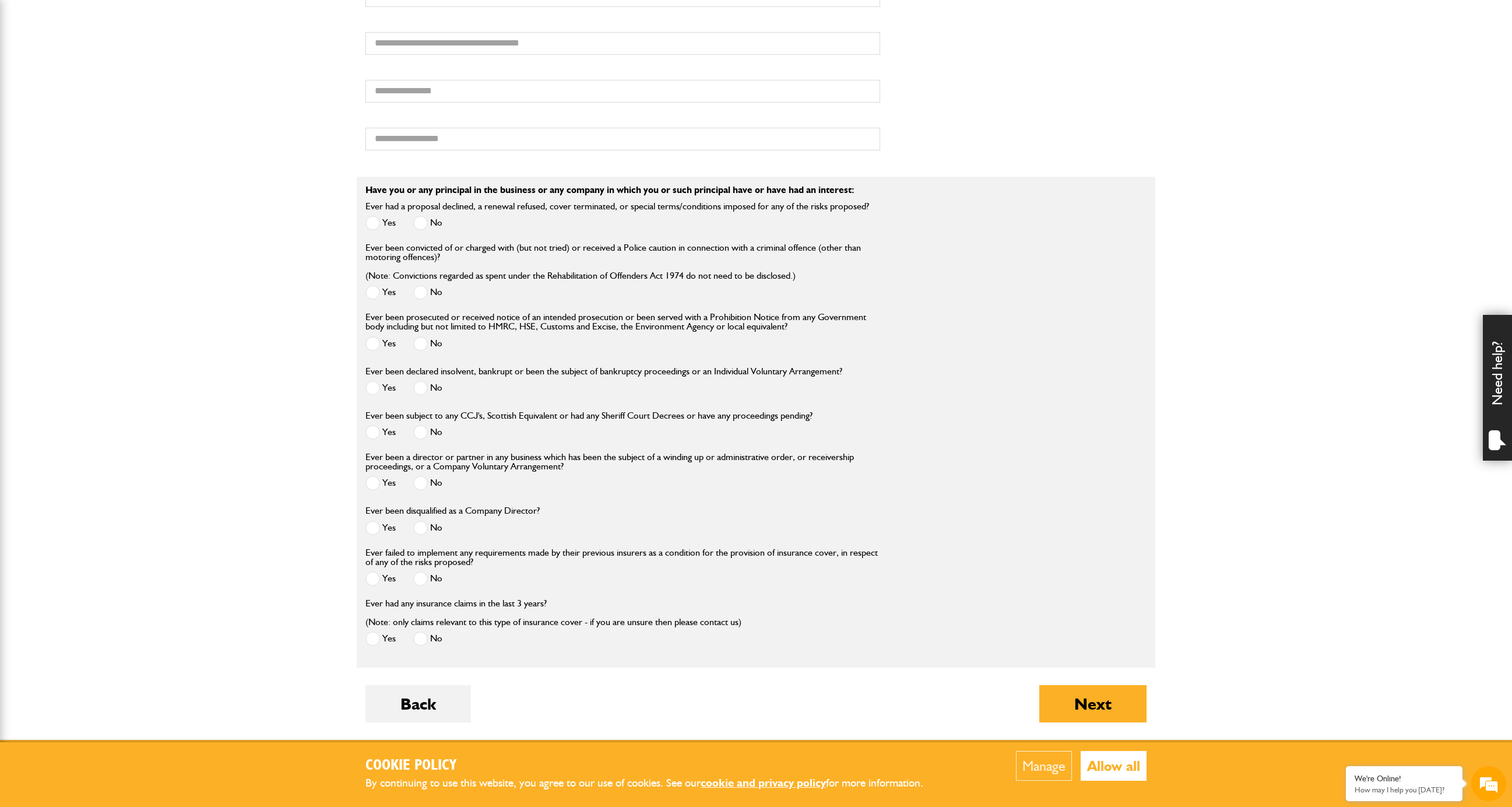
scroll to position [1388, 0]
